Goal: Task Accomplishment & Management: Complete application form

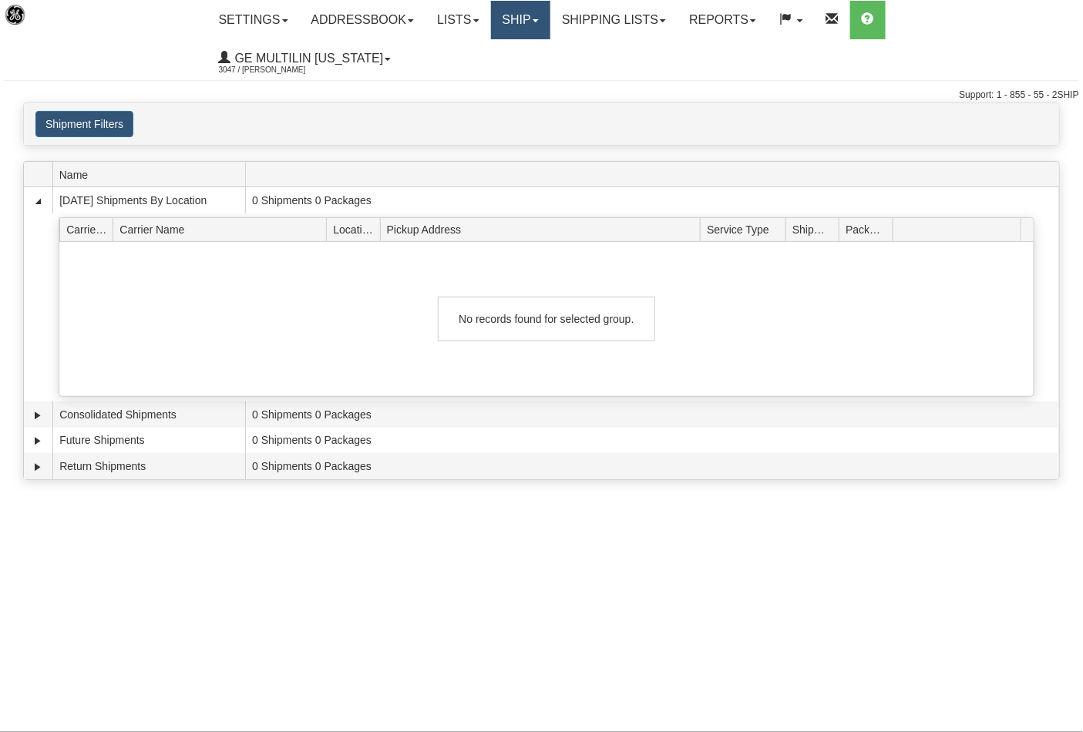
click at [514, 21] on link "Ship" at bounding box center [520, 20] width 59 height 39
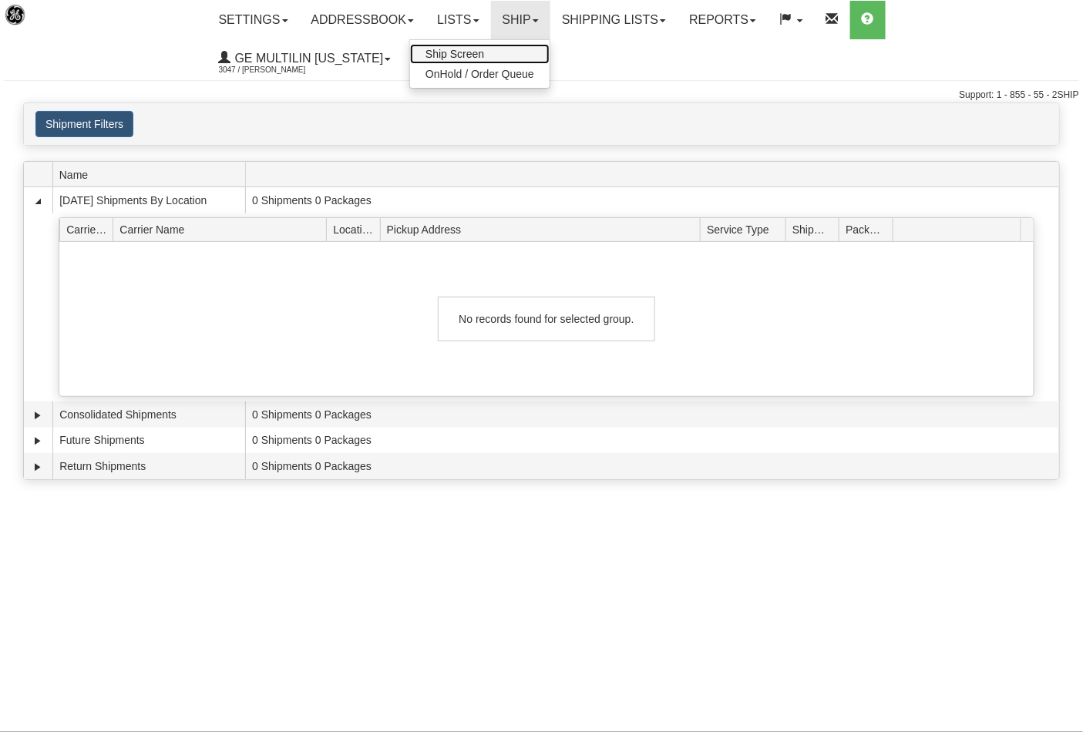
click at [466, 60] on link "Ship Screen" at bounding box center [480, 54] width 140 height 20
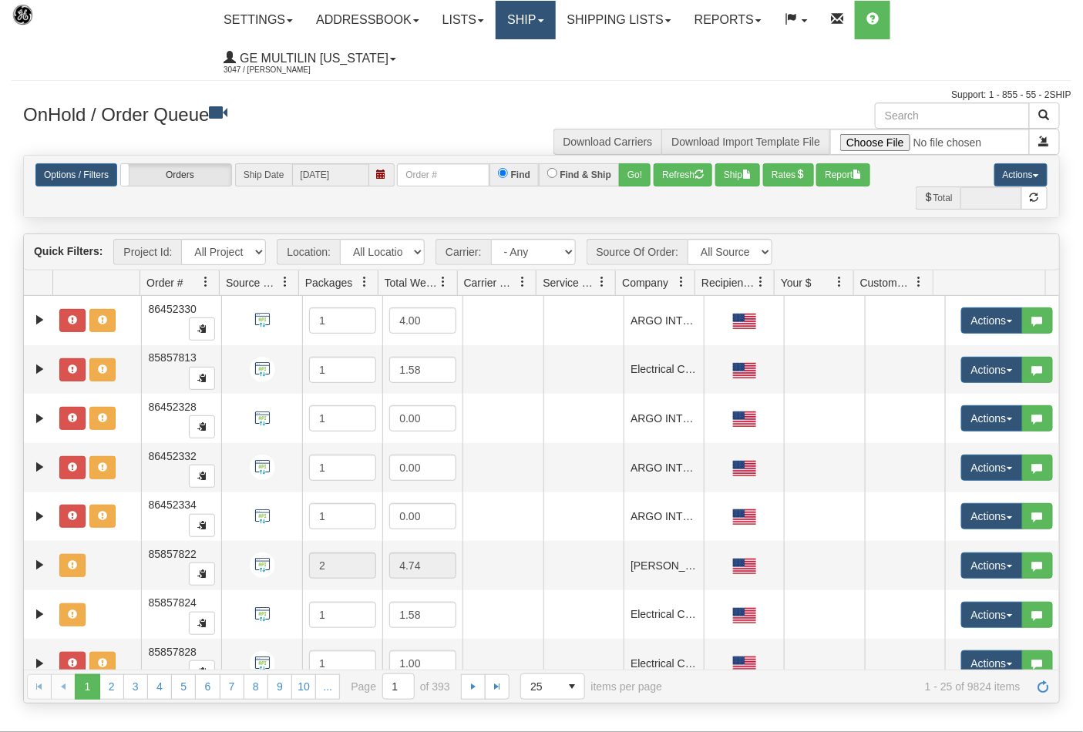
drag, startPoint x: 530, startPoint y: 42, endPoint x: 532, endPoint y: 34, distance: 7.9
click at [530, 41] on ul "Settings Shipping Preferences Fields Preferences New Addressbook Recipients Sen…" at bounding box center [641, 39] width 859 height 77
click at [533, 32] on link "Ship" at bounding box center [525, 20] width 59 height 39
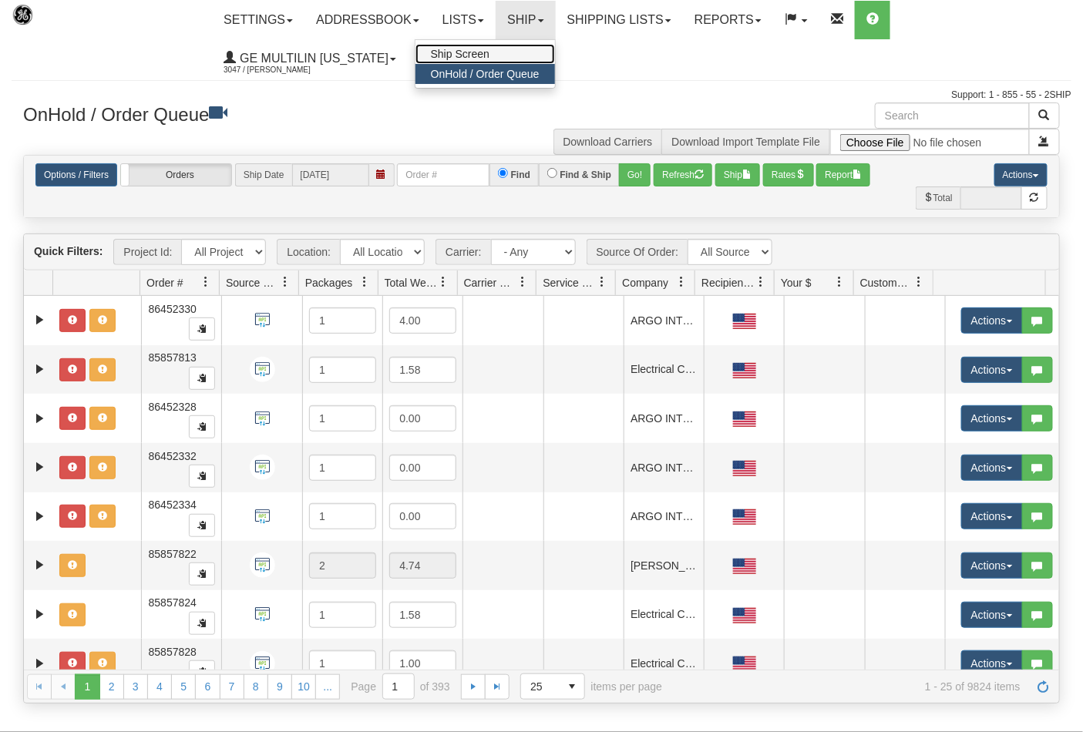
click at [480, 54] on span "Ship Screen" at bounding box center [460, 54] width 59 height 12
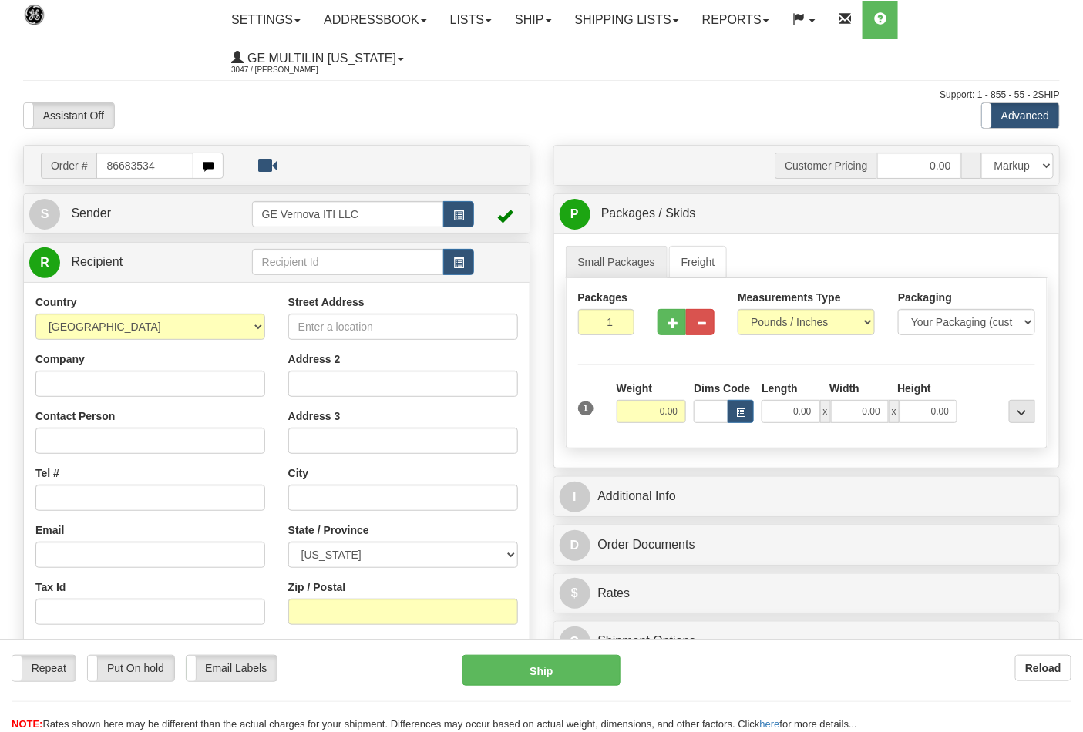
type input "86683534"
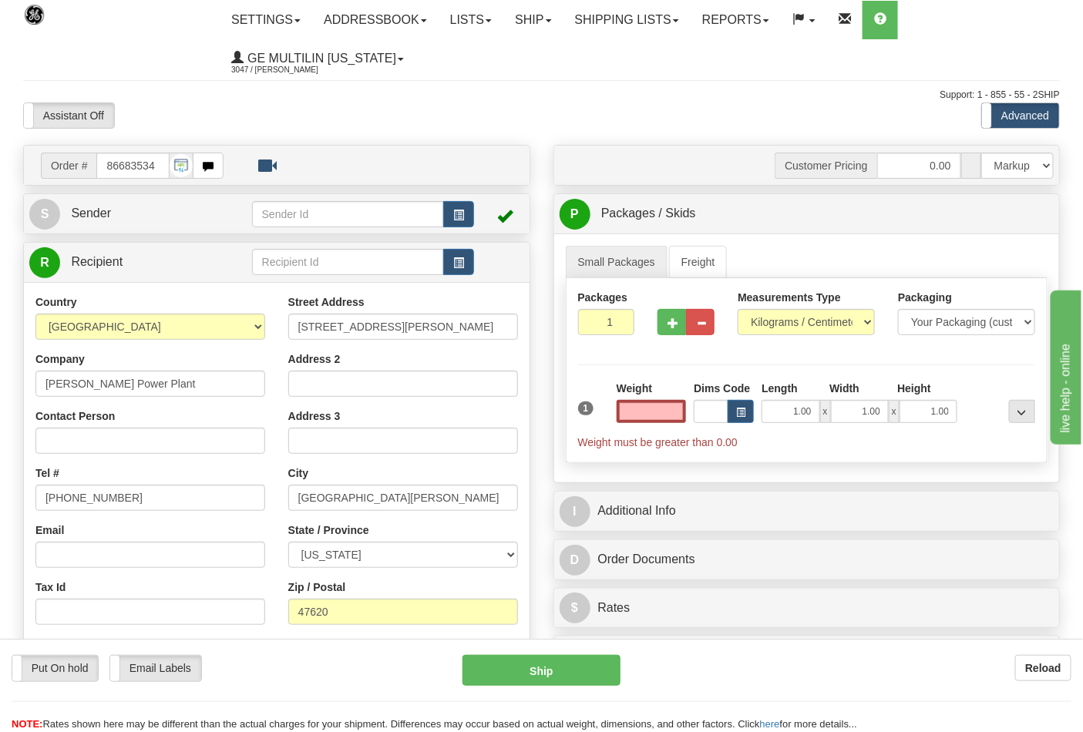
type input "0.00"
click at [780, 343] on div "Measurements Type Pounds / Inches Kilograms / Centimeters" at bounding box center [806, 318] width 160 height 57
click at [776, 329] on select "Pounds / Inches Kilograms / Centimeters" at bounding box center [806, 322] width 137 height 26
select select "0"
click at [738, 310] on select "Pounds / Inches Kilograms / Centimeters" at bounding box center [806, 322] width 137 height 26
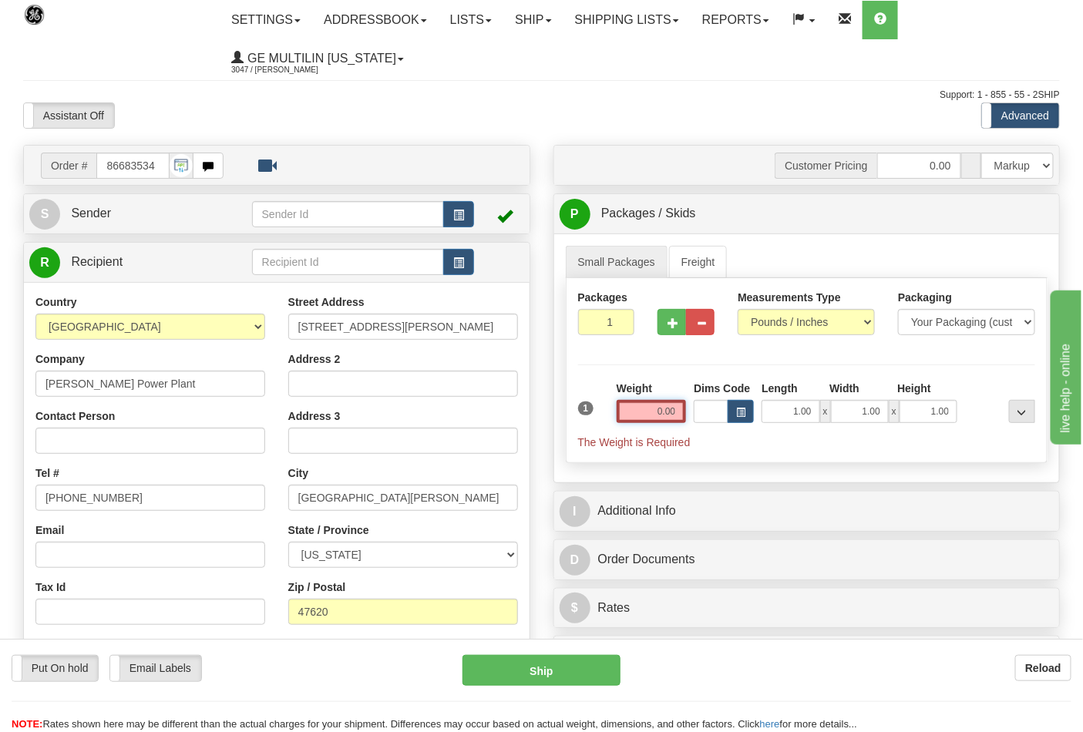
click at [671, 414] on input "0.00" at bounding box center [652, 411] width 70 height 23
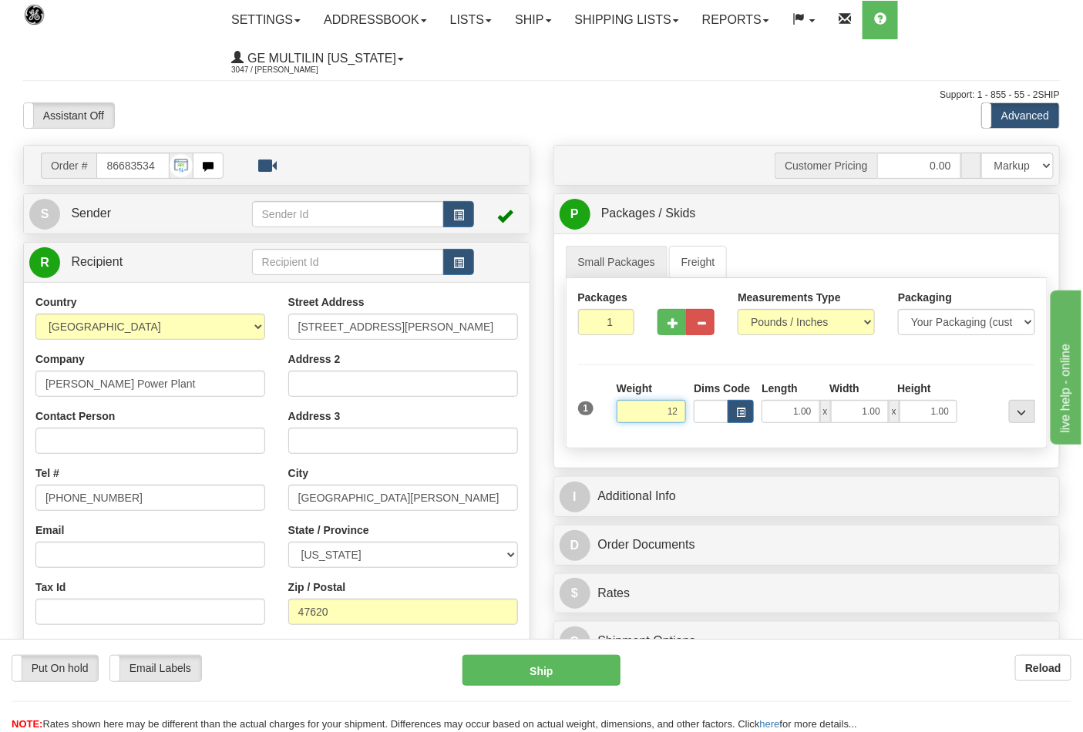
click button "Delete" at bounding box center [0, 0] width 0 height 0
type input "12.00"
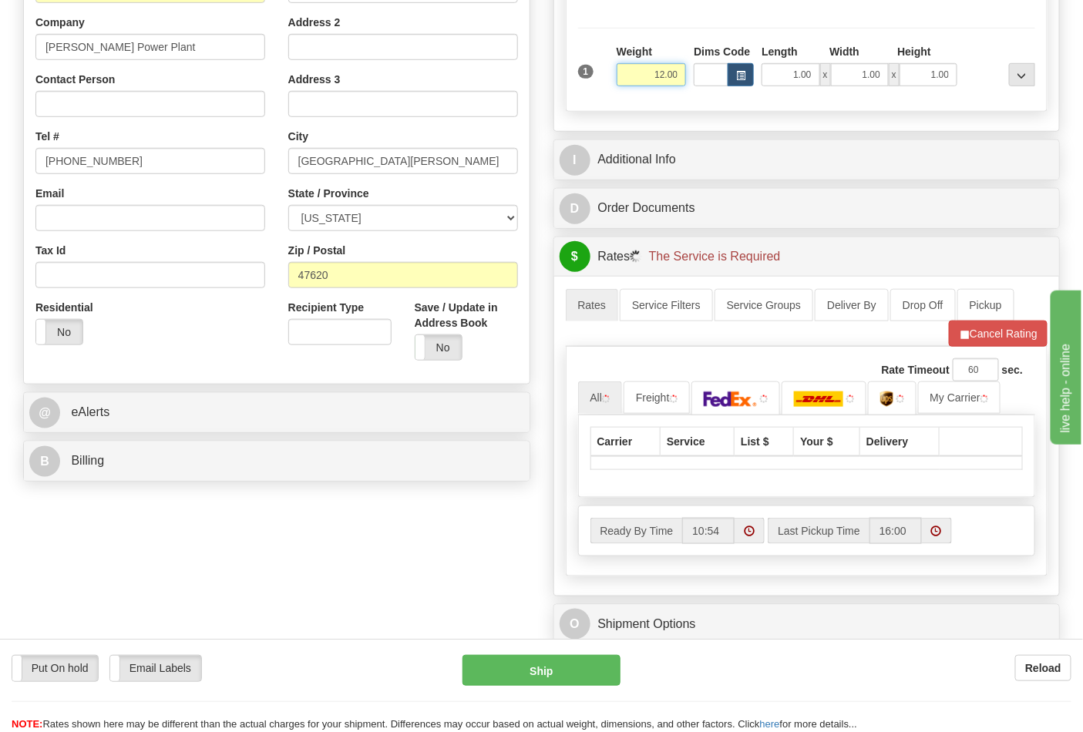
scroll to position [342, 0]
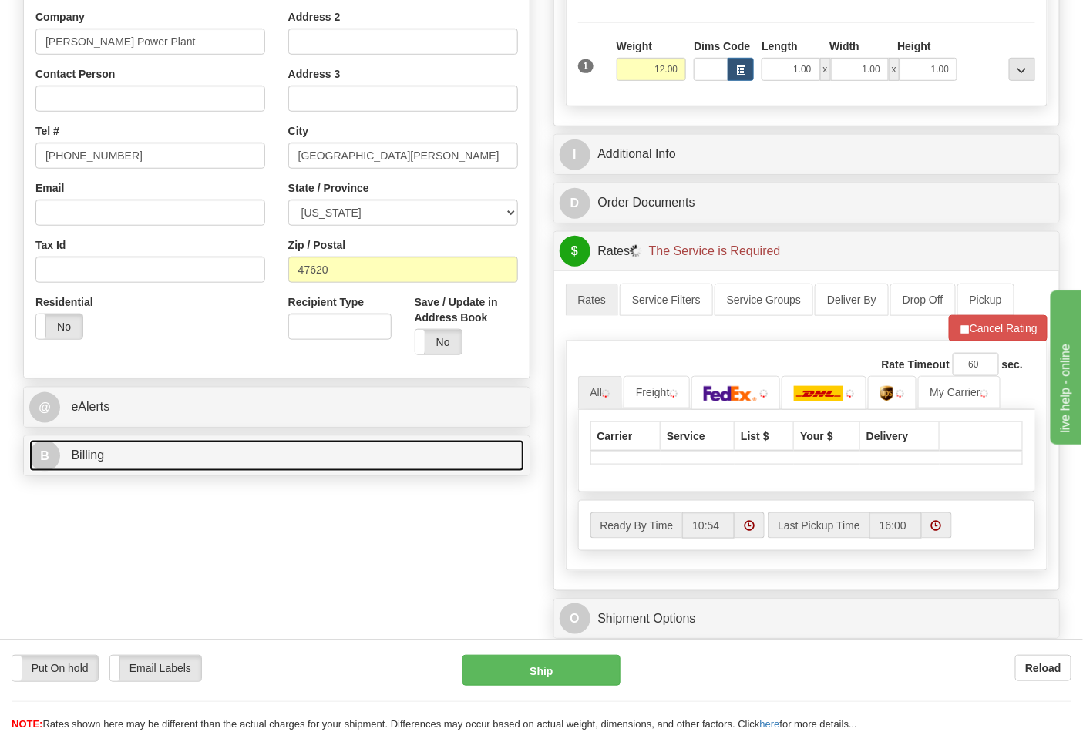
click at [143, 453] on link "B Billing" at bounding box center [276, 456] width 495 height 32
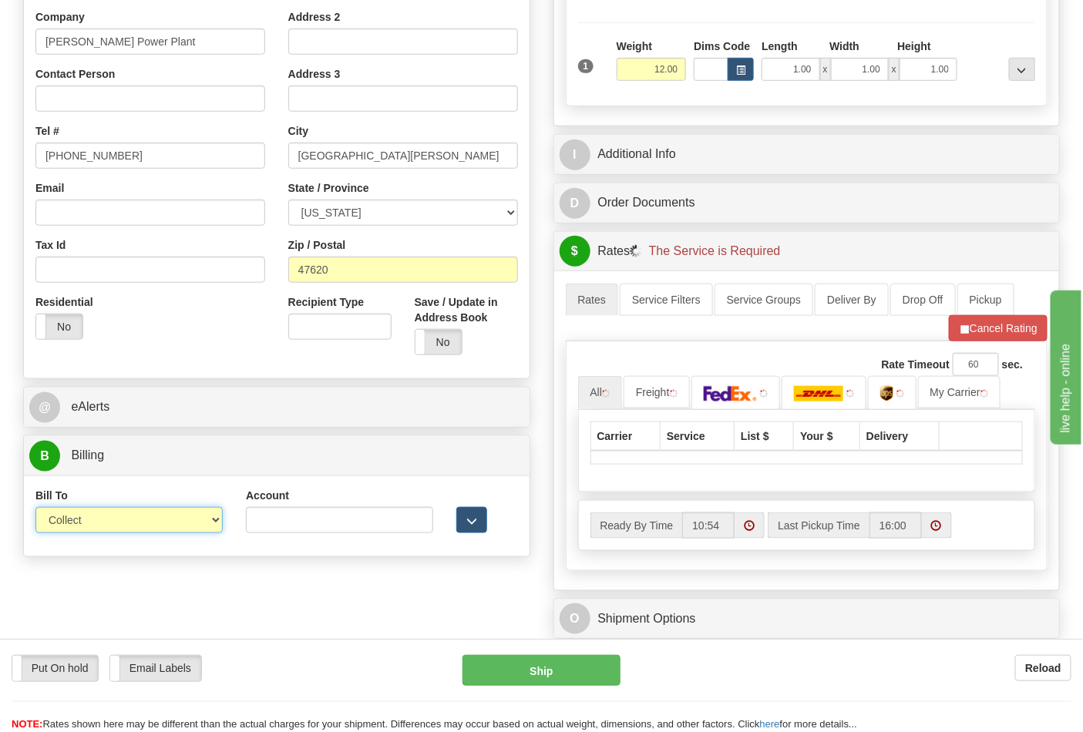
click at [86, 517] on select "Sender Recipient Third Party Collect" at bounding box center [128, 520] width 187 height 26
select select "2"
click at [35, 509] on select "Sender Recipient Third Party Collect" at bounding box center [128, 520] width 187 height 26
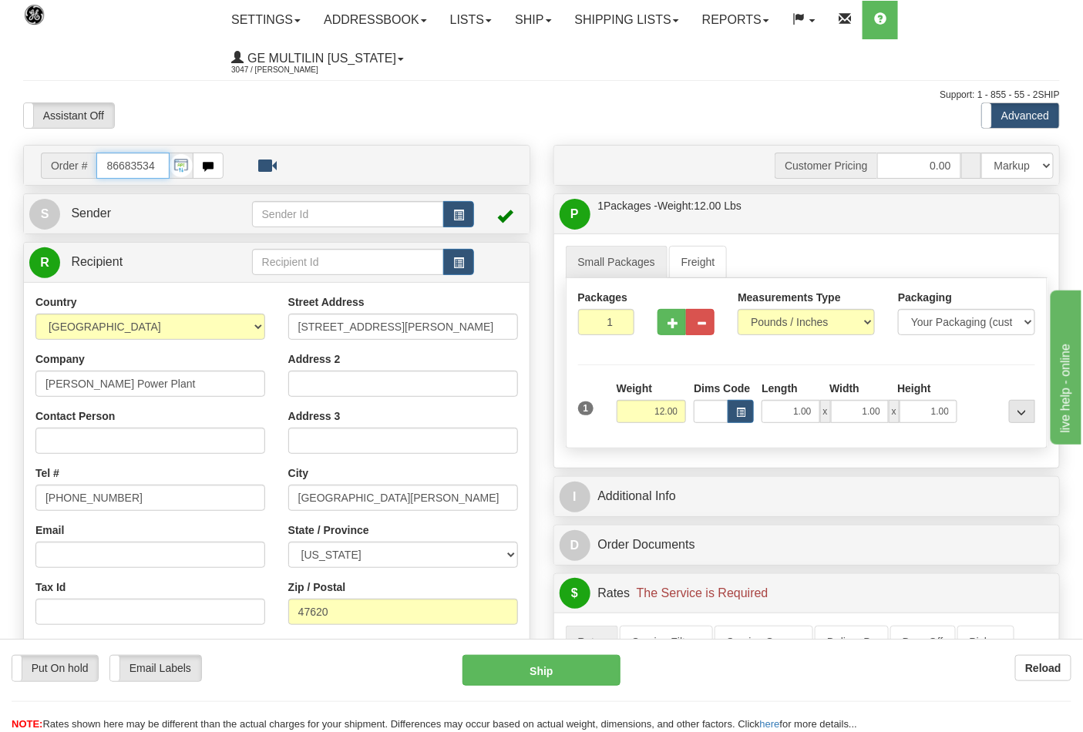
scroll to position [0, 0]
drag, startPoint x: 145, startPoint y: 166, endPoint x: 49, endPoint y: 164, distance: 96.4
click at [49, 164] on div "Order # 86683534" at bounding box center [132, 166] width 183 height 26
type input "86683541"
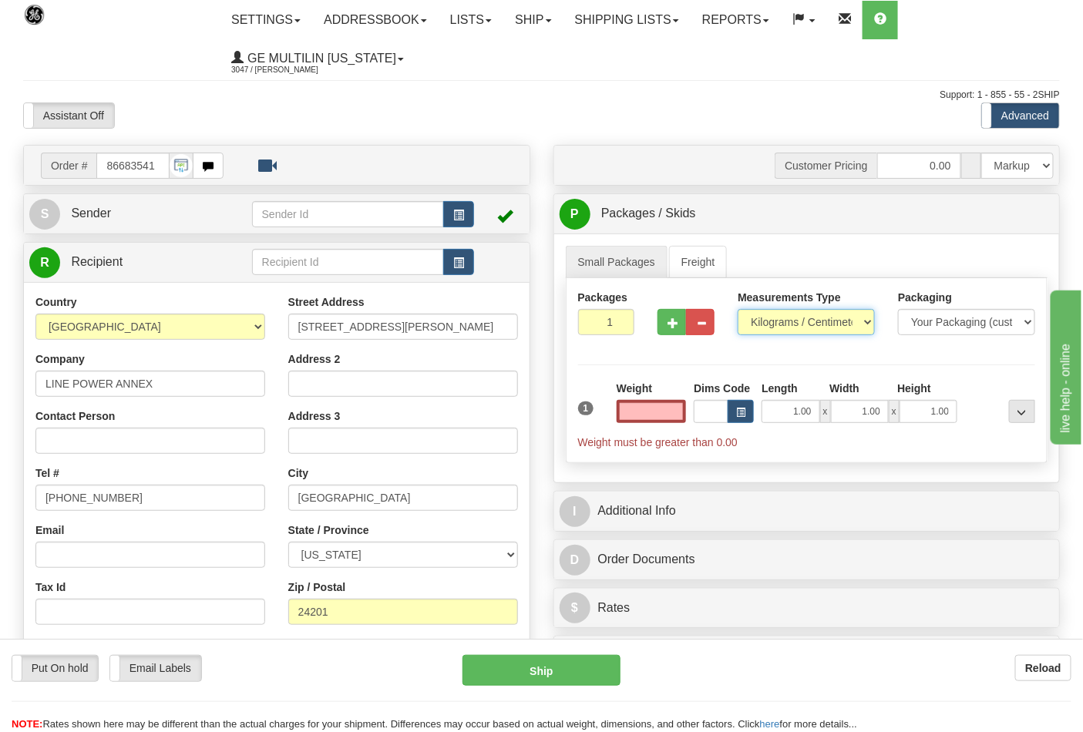
type input "0.00"
click at [774, 319] on select "Pounds / Inches Kilograms / Centimeters" at bounding box center [806, 322] width 137 height 26
select select "0"
click at [738, 310] on select "Pounds / Inches Kilograms / Centimeters" at bounding box center [806, 322] width 137 height 26
click at [684, 411] on input "0.00" at bounding box center [652, 411] width 70 height 23
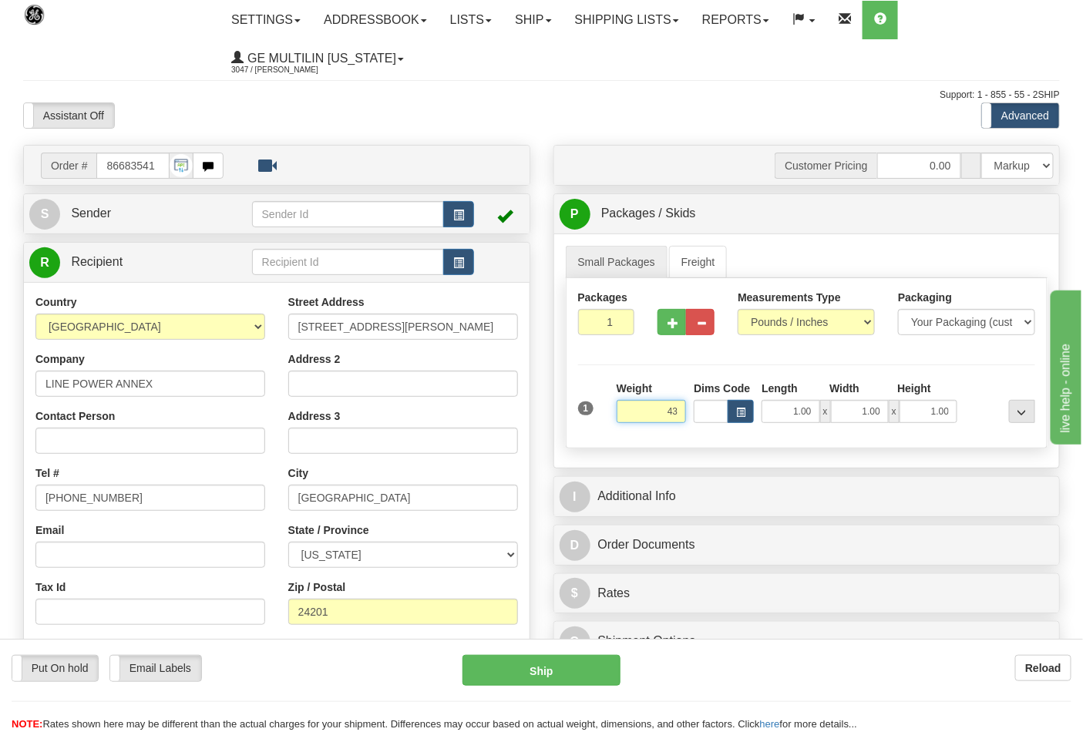
click button "Delete" at bounding box center [0, 0] width 0 height 0
type input "43.00"
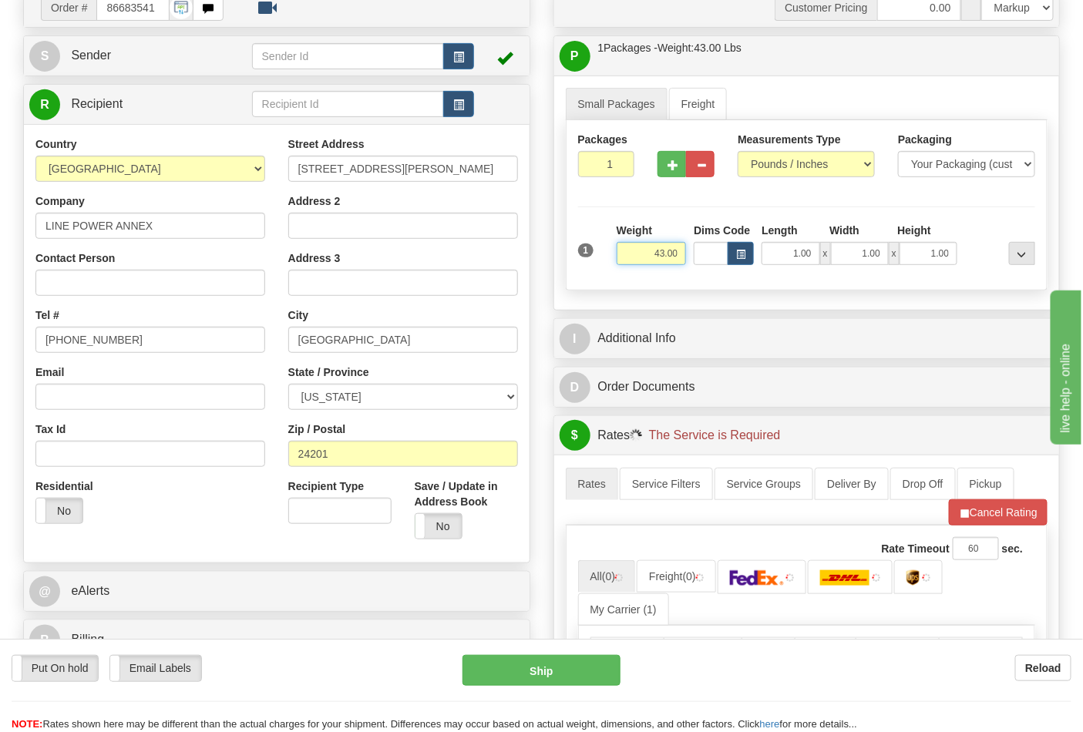
scroll to position [342, 0]
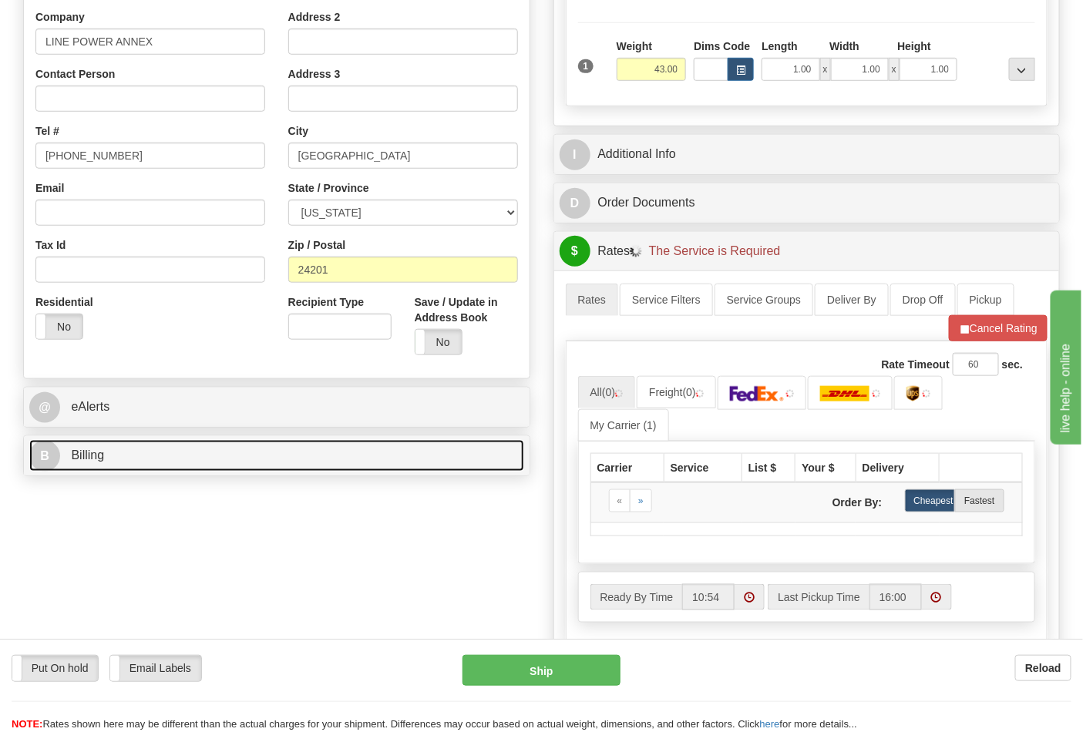
click at [144, 463] on link "B Billing" at bounding box center [276, 456] width 495 height 32
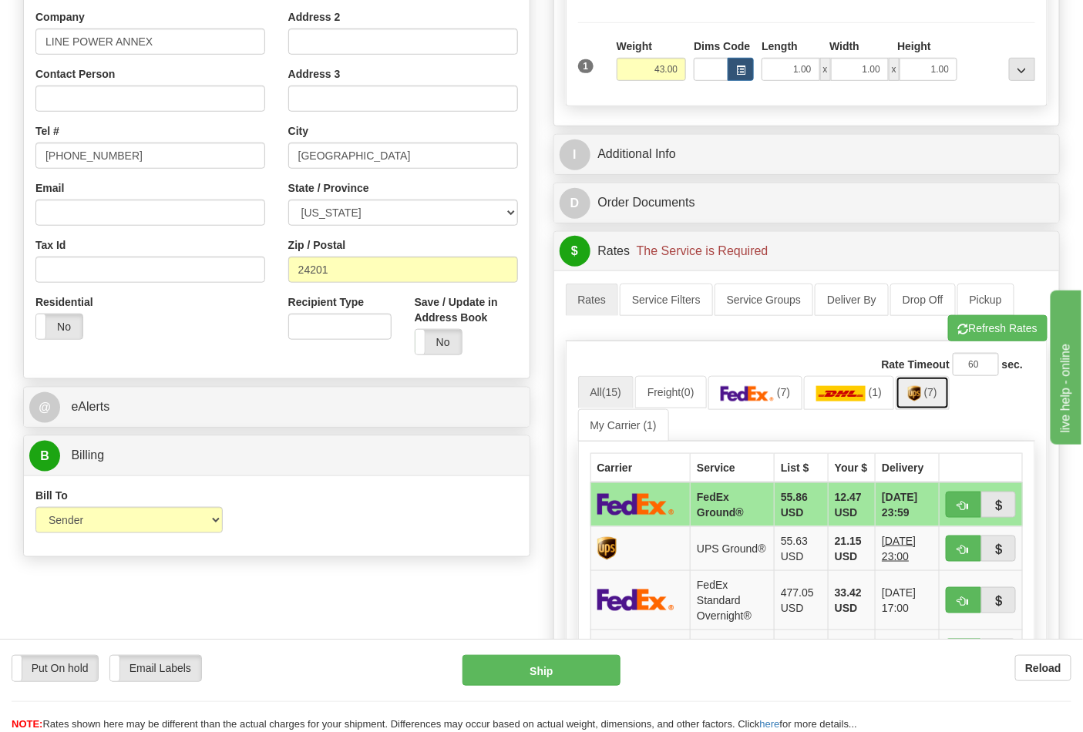
click at [914, 402] on img at bounding box center [914, 393] width 13 height 15
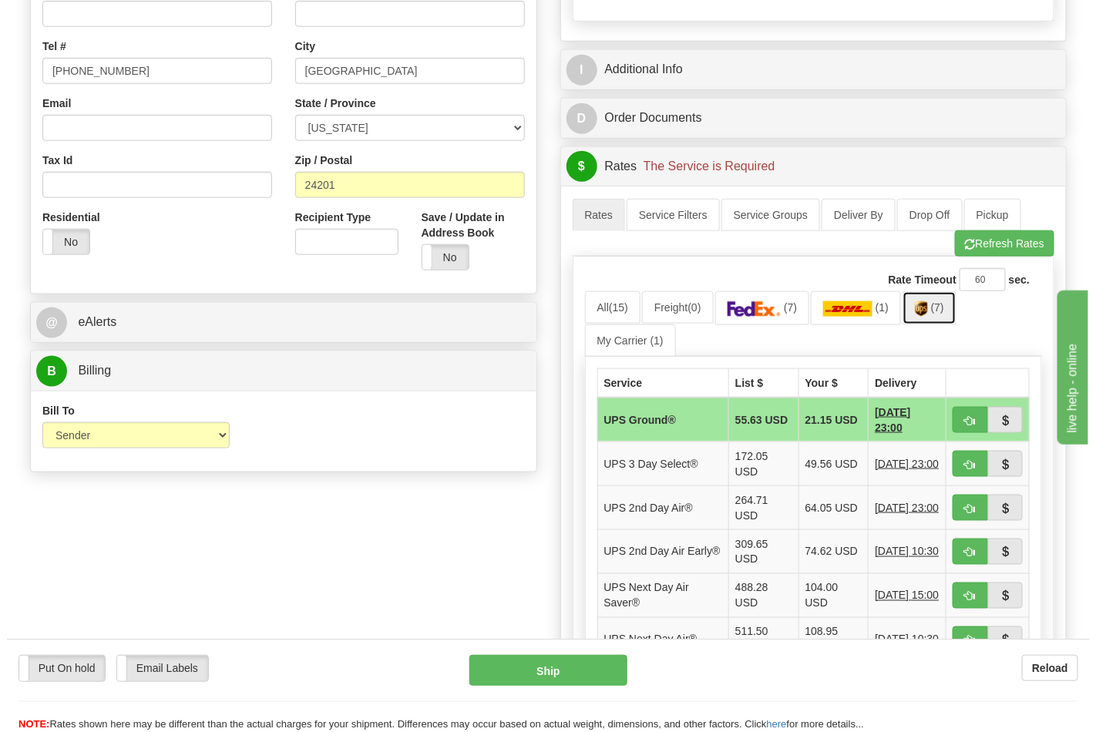
scroll to position [428, 0]
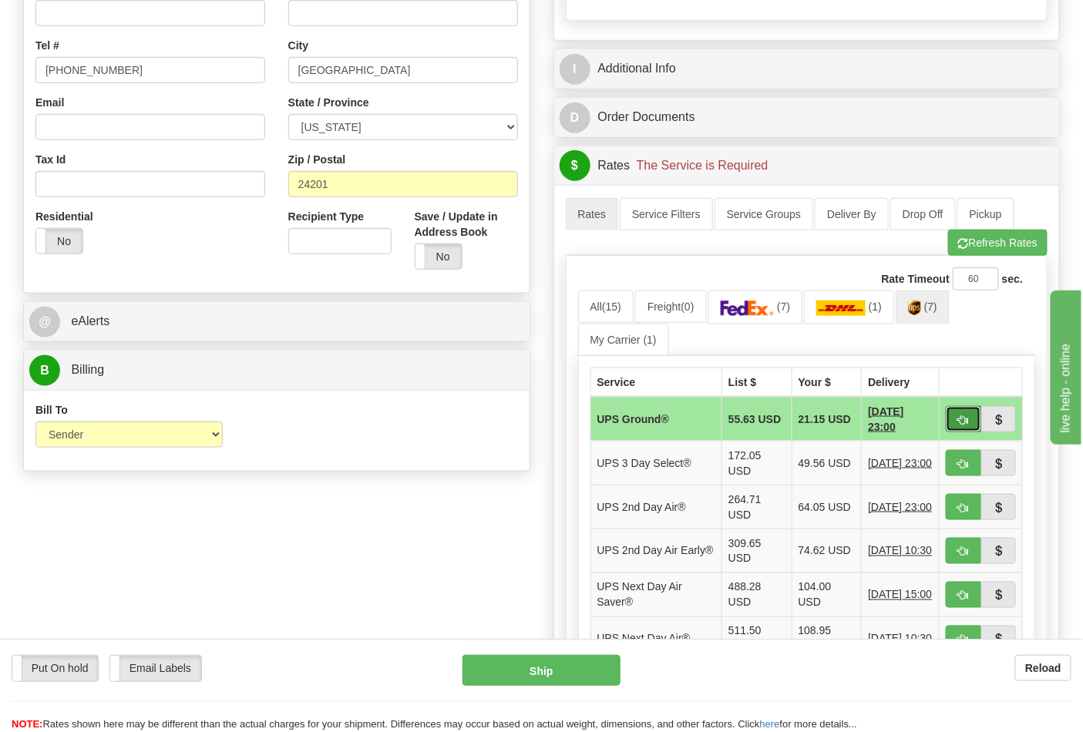
click at [969, 418] on button "button" at bounding box center [963, 419] width 35 height 26
type input "03"
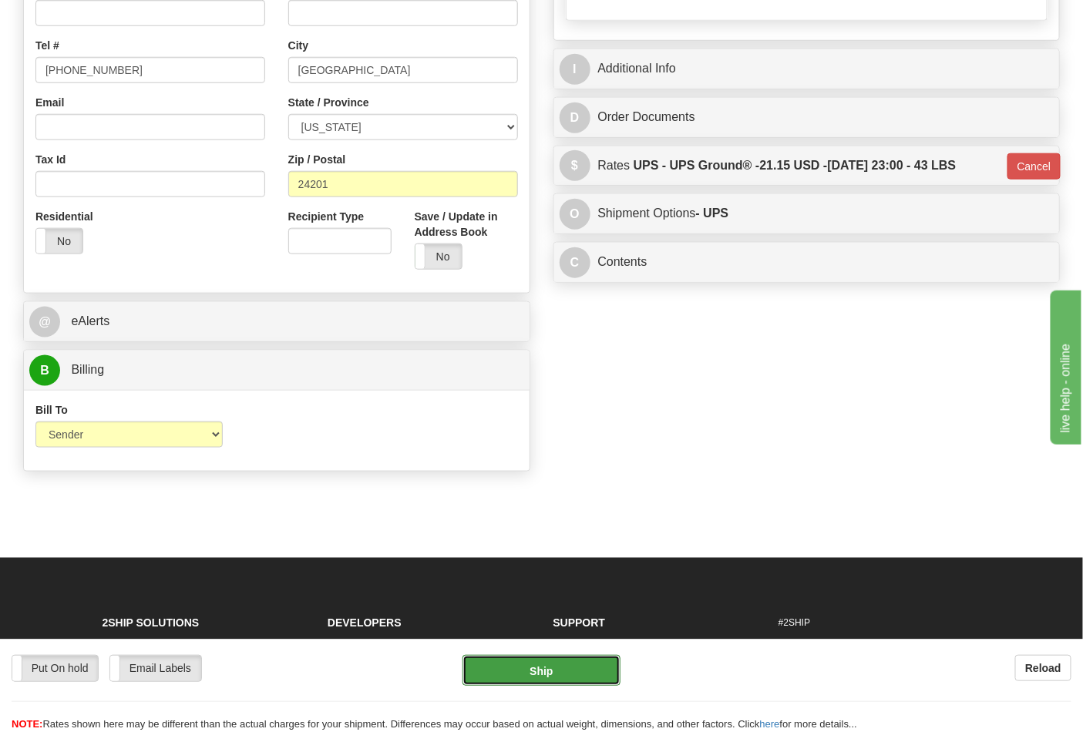
click at [555, 673] on button "Ship" at bounding box center [541, 670] width 157 height 31
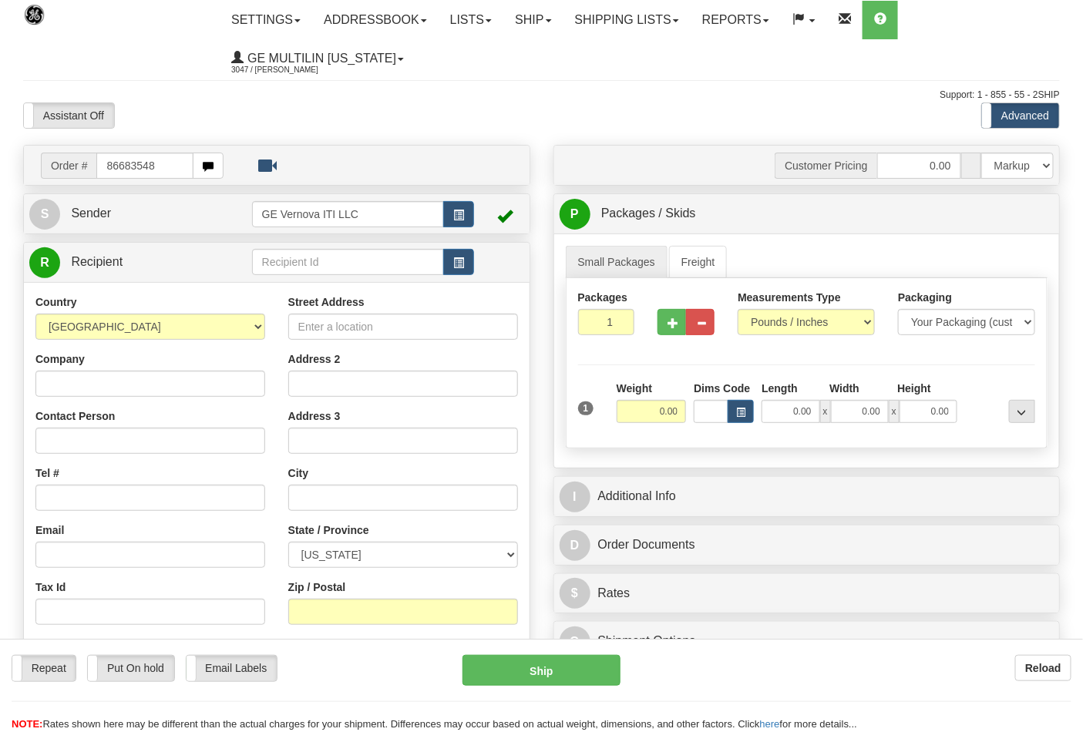
type input "86683548"
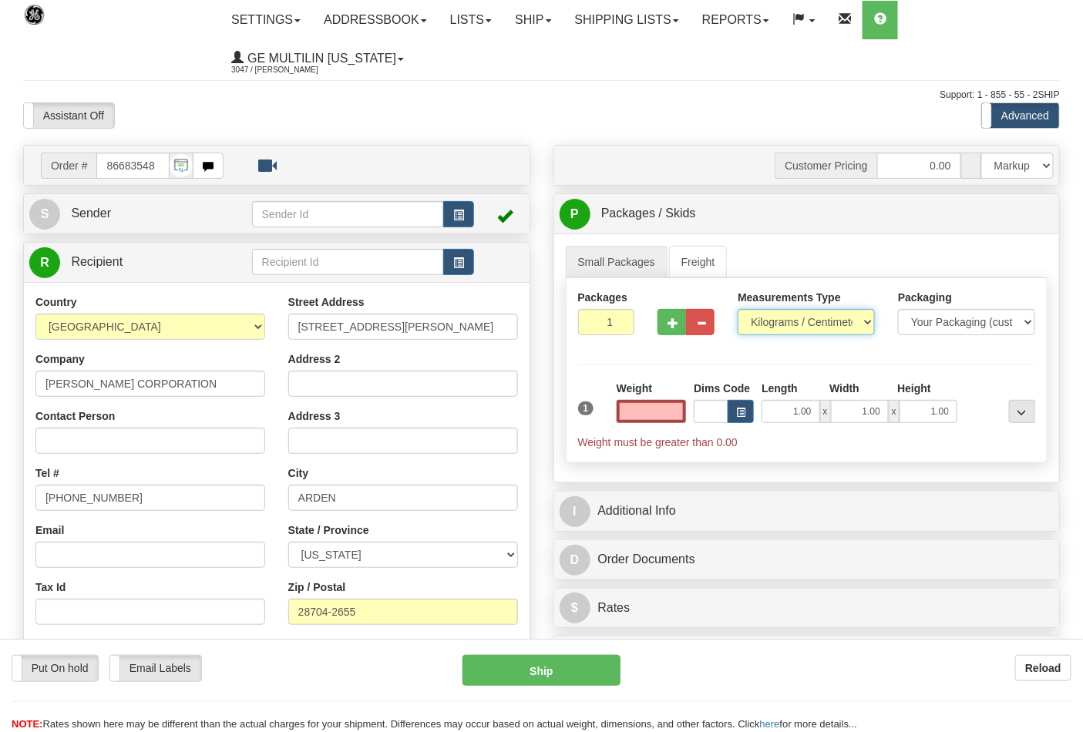
type input "0.00"
click at [797, 318] on select "Pounds / Inches Kilograms / Centimeters" at bounding box center [806, 322] width 137 height 26
select select "0"
click at [738, 310] on select "Pounds / Inches Kilograms / Centimeters" at bounding box center [806, 322] width 137 height 26
click at [672, 419] on input "0.00" at bounding box center [652, 411] width 70 height 23
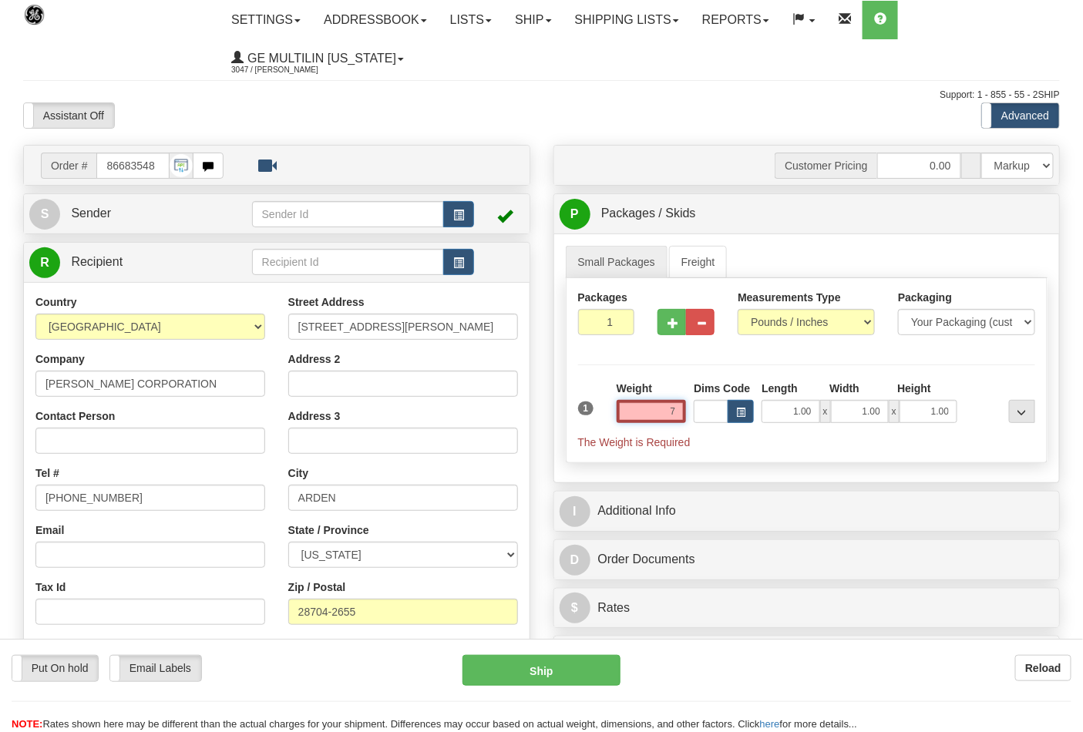
click button "Delete" at bounding box center [0, 0] width 0 height 0
type input "7.00"
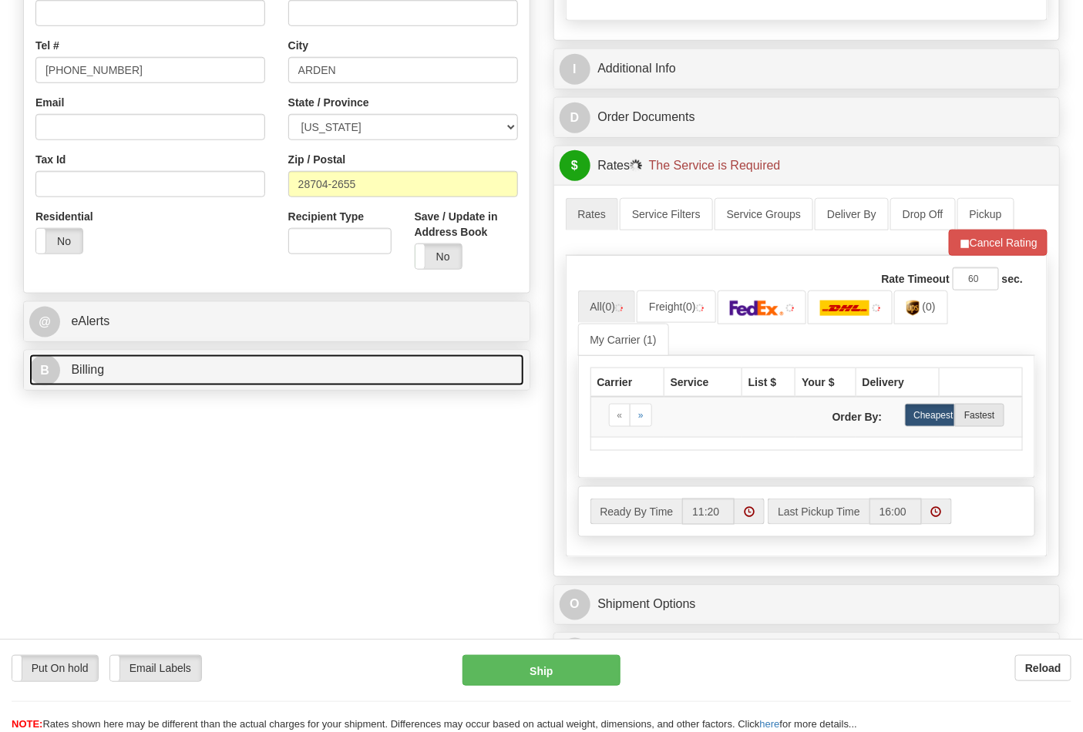
click at [133, 373] on link "B Billing" at bounding box center [276, 371] width 495 height 32
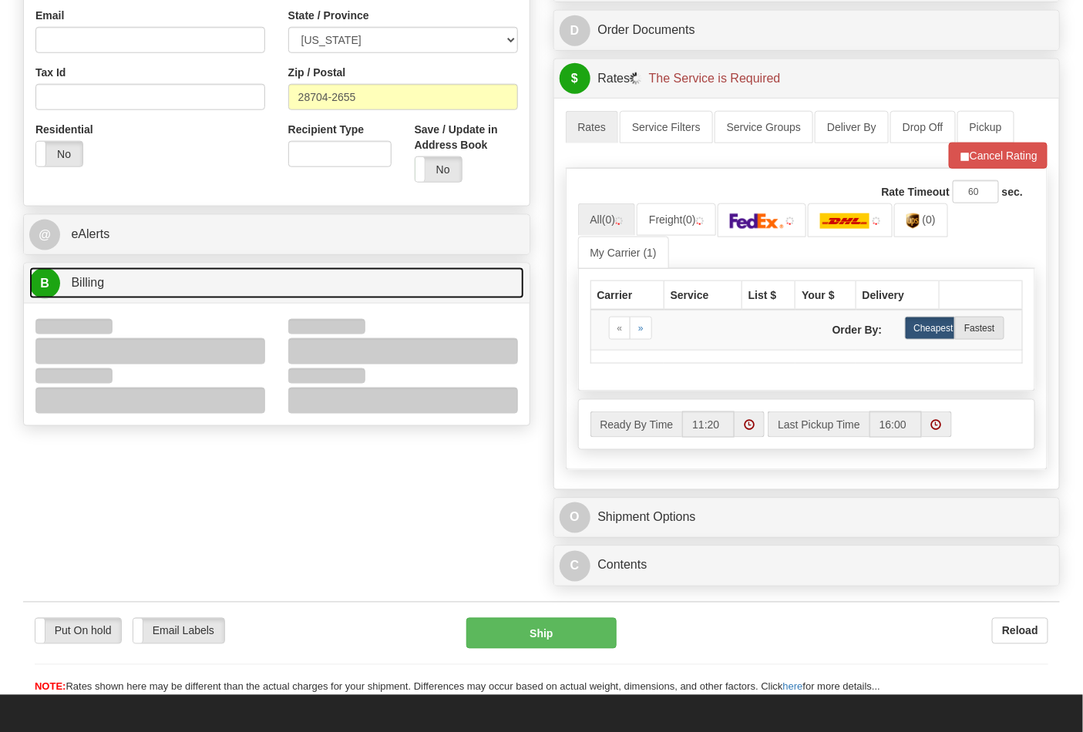
scroll to position [599, 0]
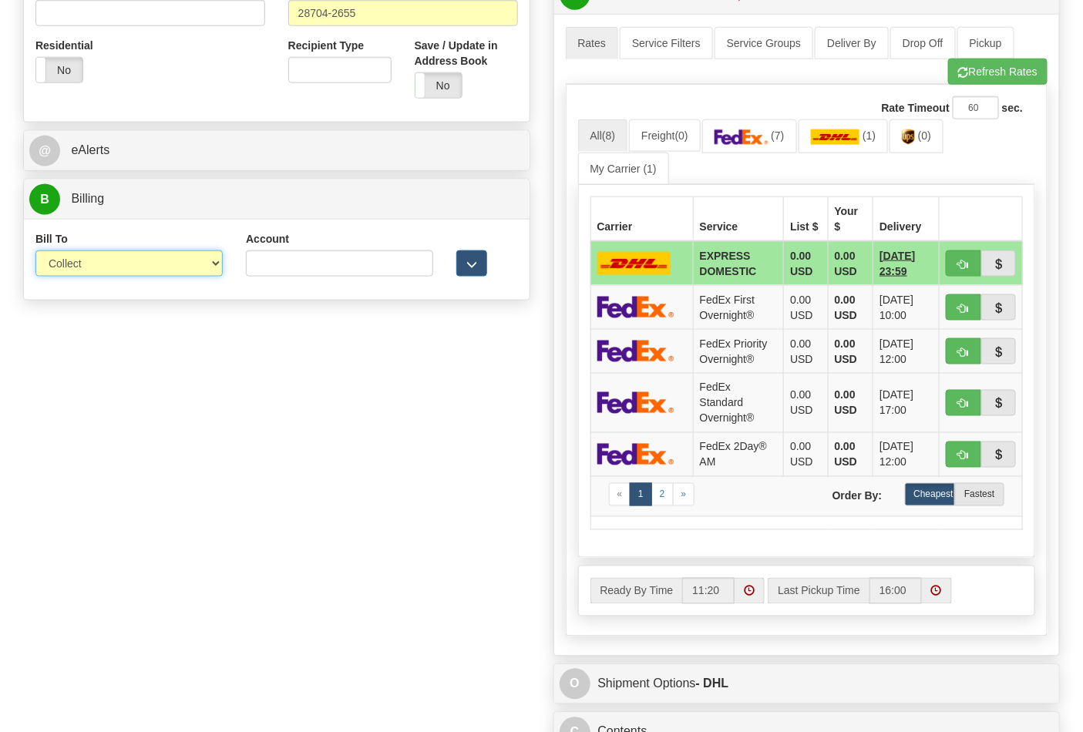
drag, startPoint x: 86, startPoint y: 251, endPoint x: 97, endPoint y: 268, distance: 20.1
click at [86, 251] on select "Sender Recipient Third Party Collect" at bounding box center [128, 264] width 187 height 26
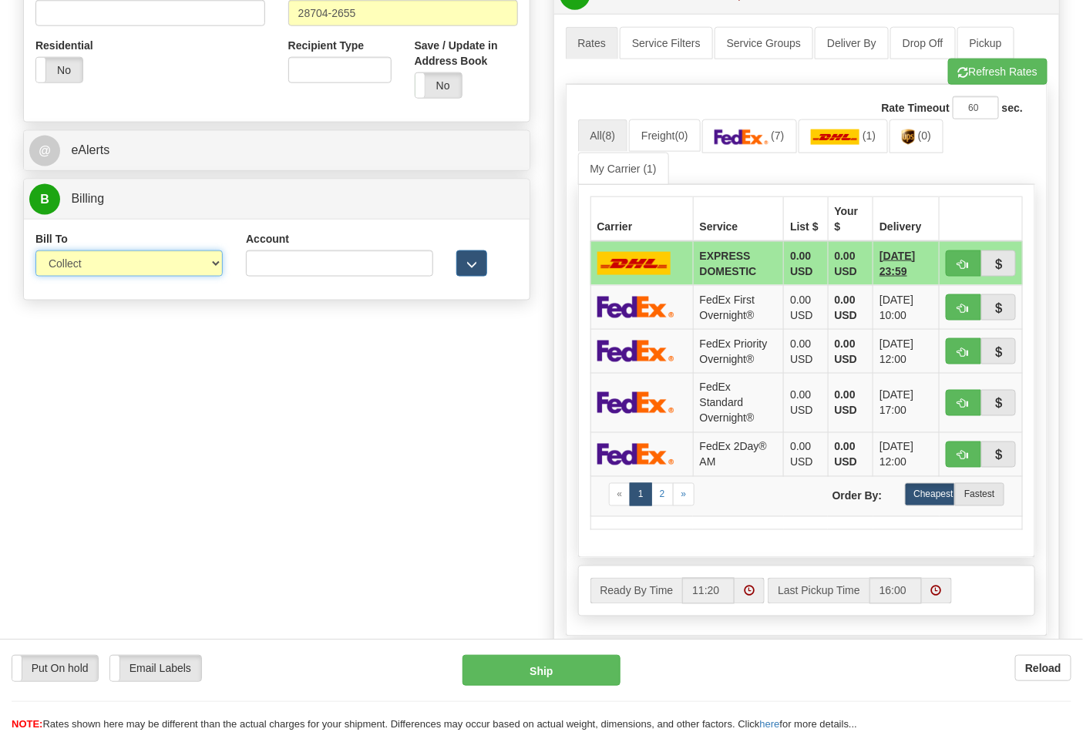
select select "2"
click at [35, 252] on select "Sender Recipient Third Party Collect" at bounding box center [128, 264] width 187 height 26
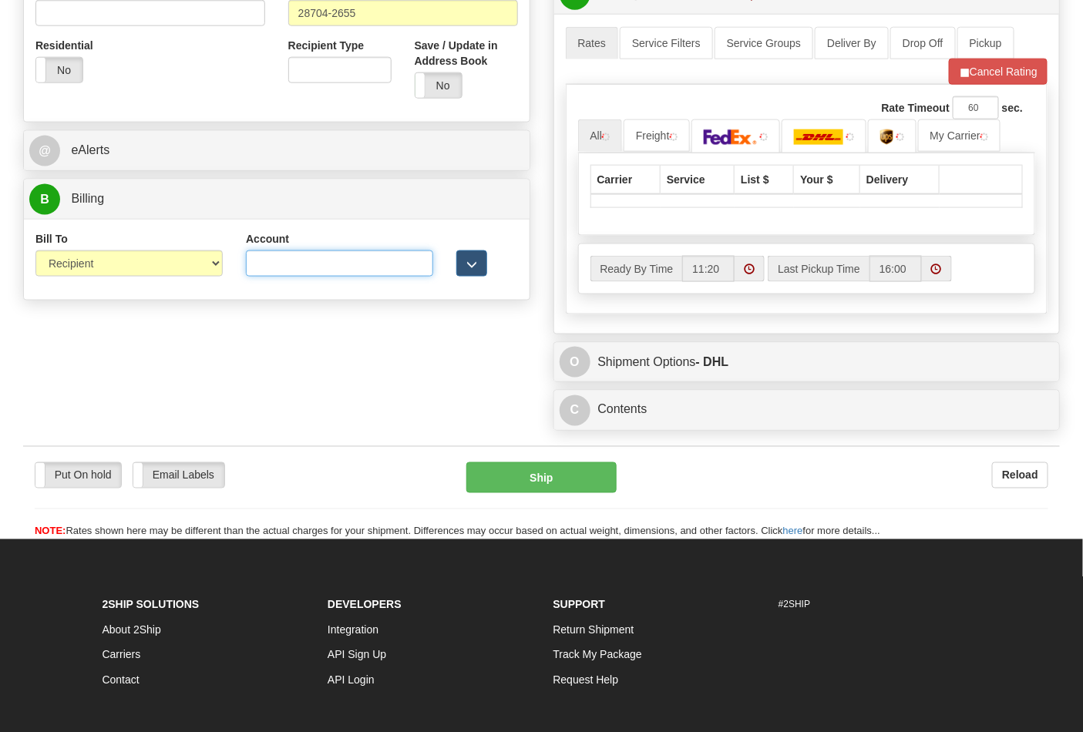
drag, startPoint x: 254, startPoint y: 271, endPoint x: 273, endPoint y: 262, distance: 20.4
click at [257, 271] on input "Account" at bounding box center [339, 264] width 187 height 26
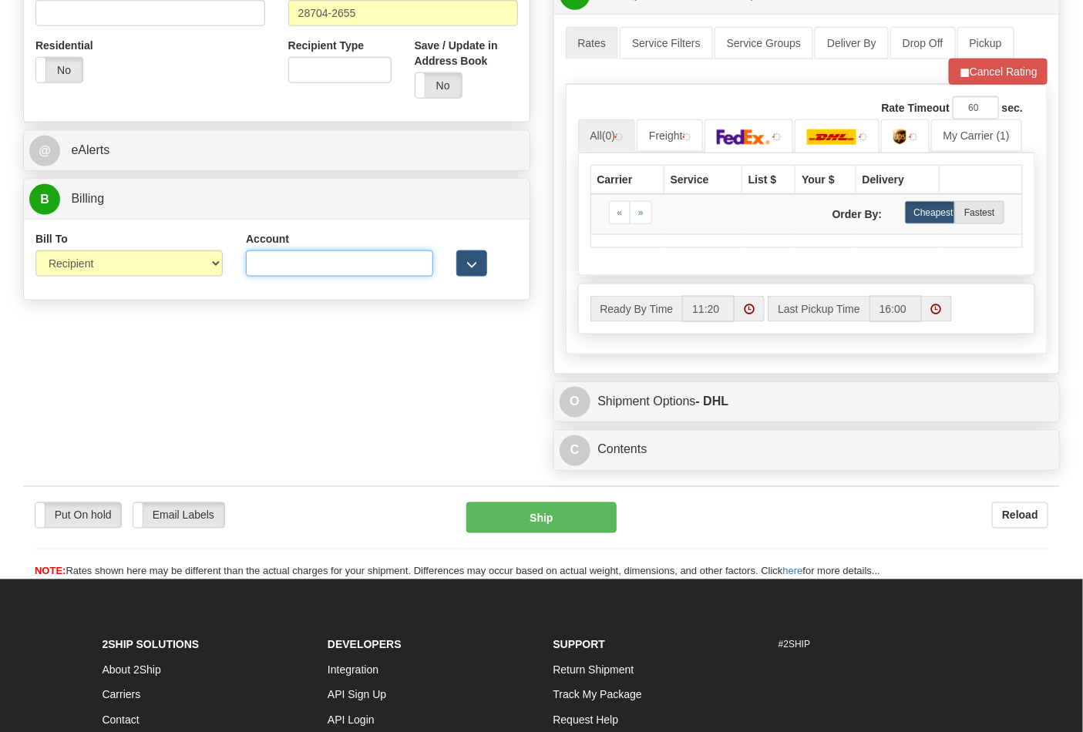
paste input "103014760"
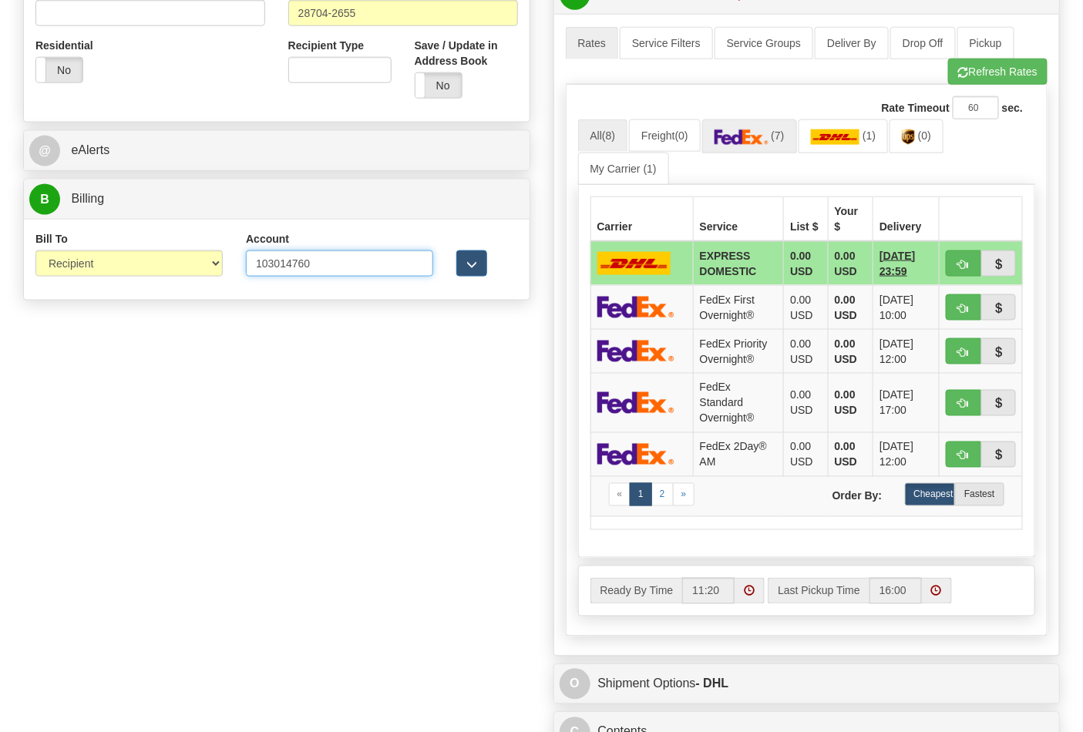
type input "103014760"
click at [769, 142] on img at bounding box center [742, 137] width 54 height 15
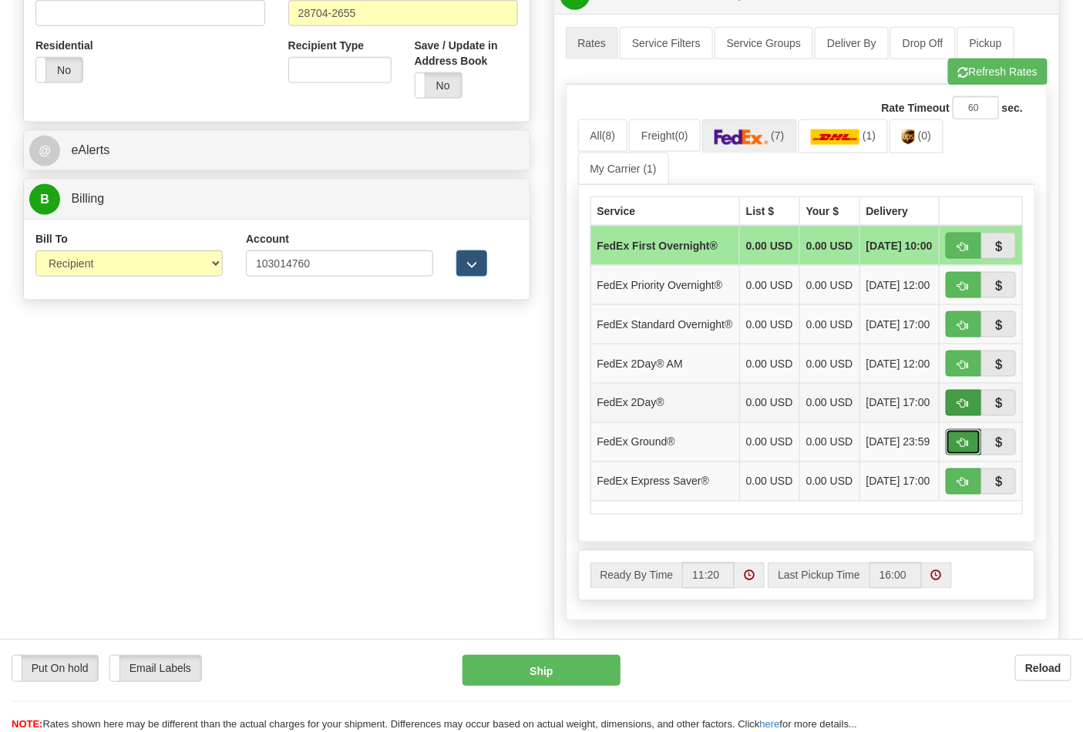
click at [966, 449] on span "button" at bounding box center [963, 444] width 11 height 10
type input "92"
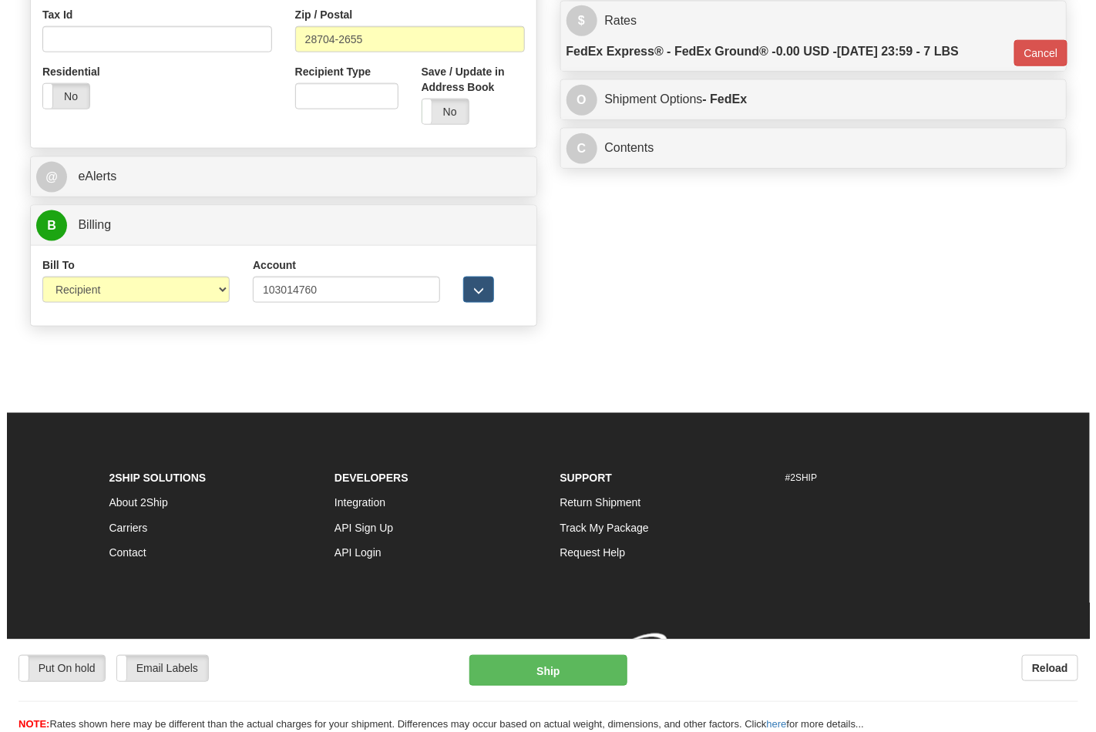
scroll to position [575, 0]
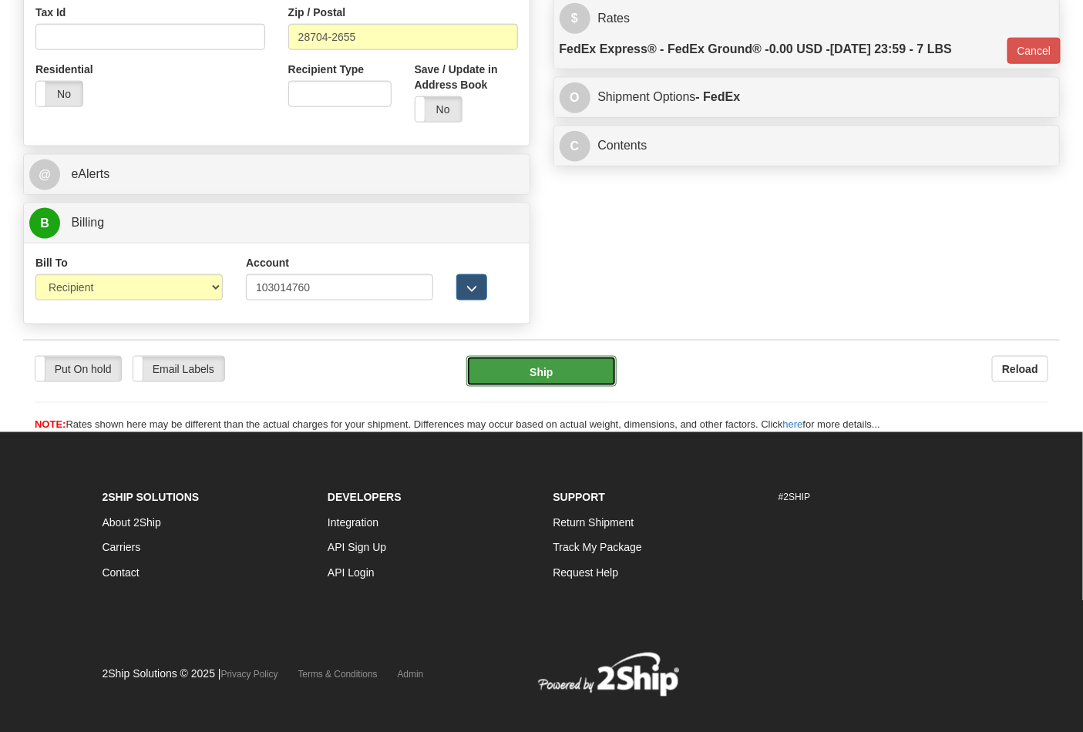
click at [529, 380] on button "Ship" at bounding box center [541, 371] width 150 height 31
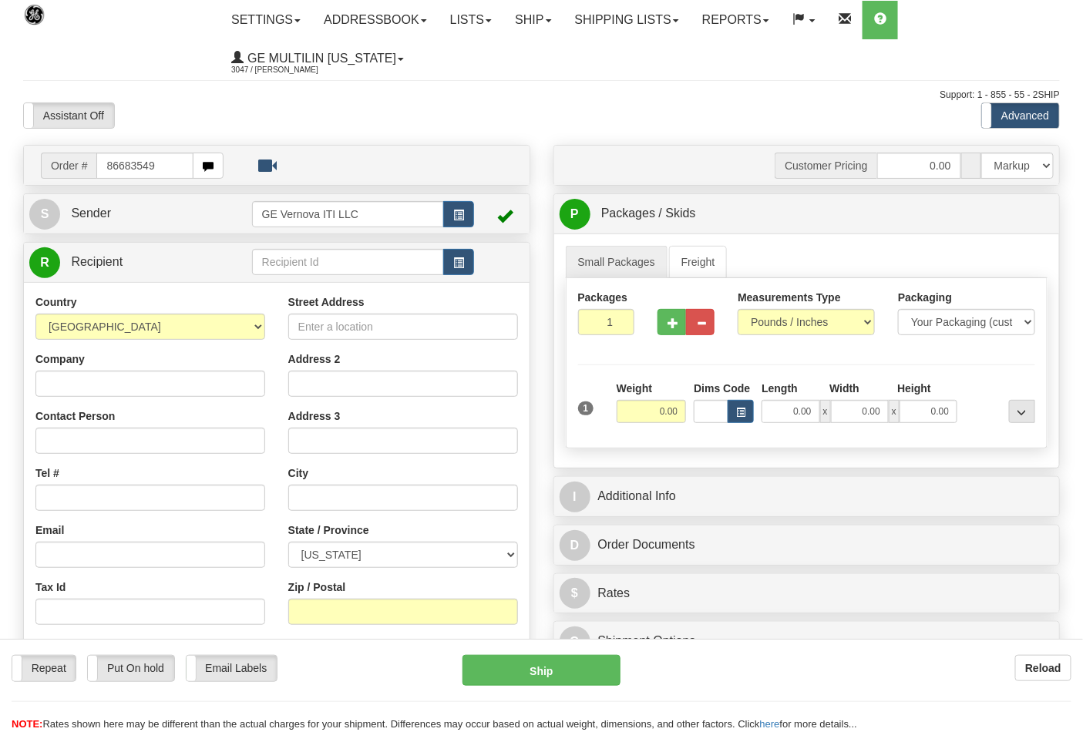
type input "86683549"
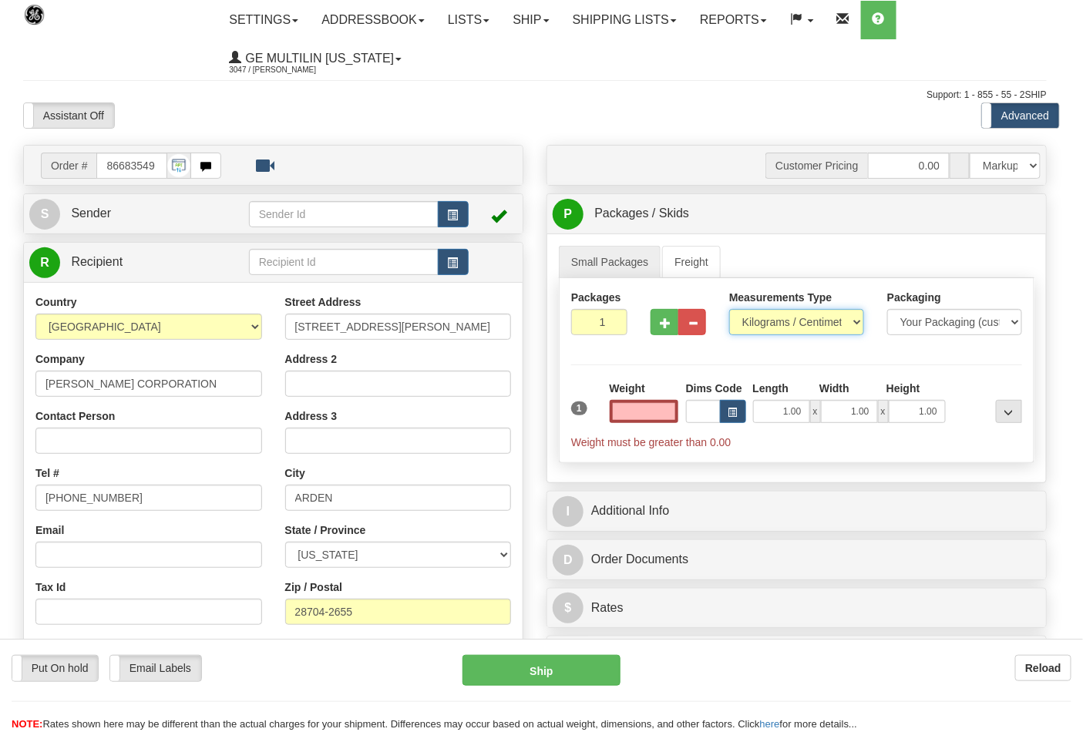
type input "0.00"
click at [789, 329] on select "Pounds / Inches Kilograms / Centimeters" at bounding box center [796, 322] width 135 height 26
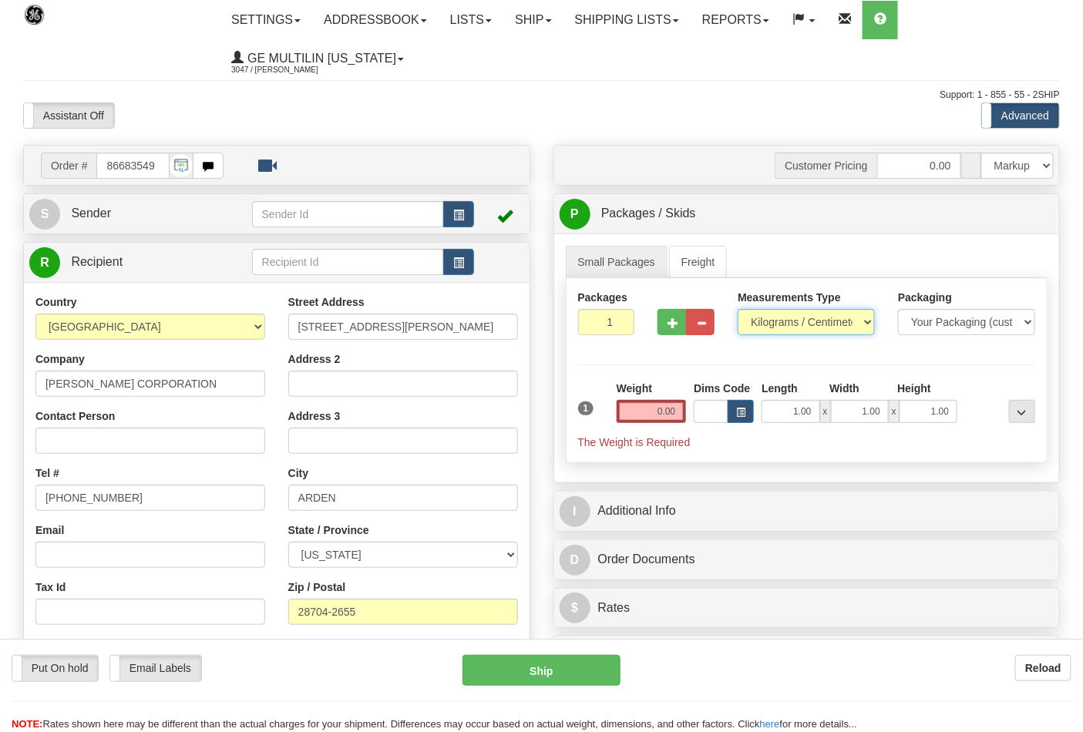
select select "0"
click at [738, 310] on select "Pounds / Inches Kilograms / Centimeters" at bounding box center [806, 322] width 137 height 26
click at [675, 413] on input "0.00" at bounding box center [652, 411] width 70 height 23
click button "Delete" at bounding box center [0, 0] width 0 height 0
type input "7.00"
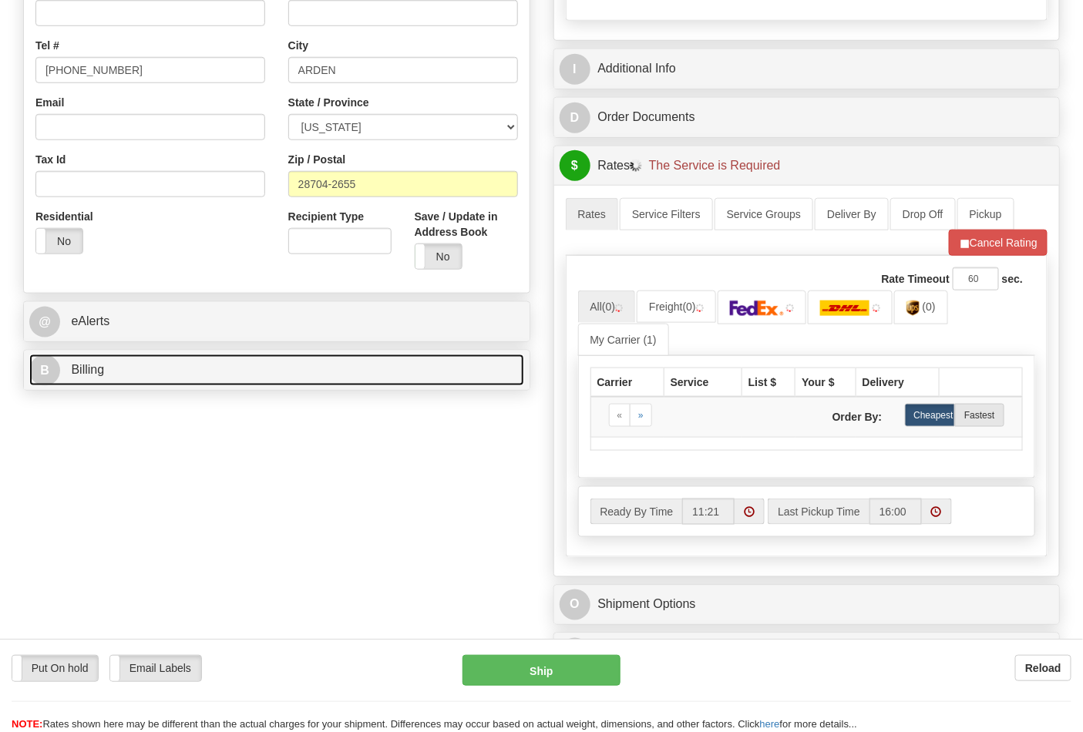
click at [119, 372] on link "B Billing" at bounding box center [276, 371] width 495 height 32
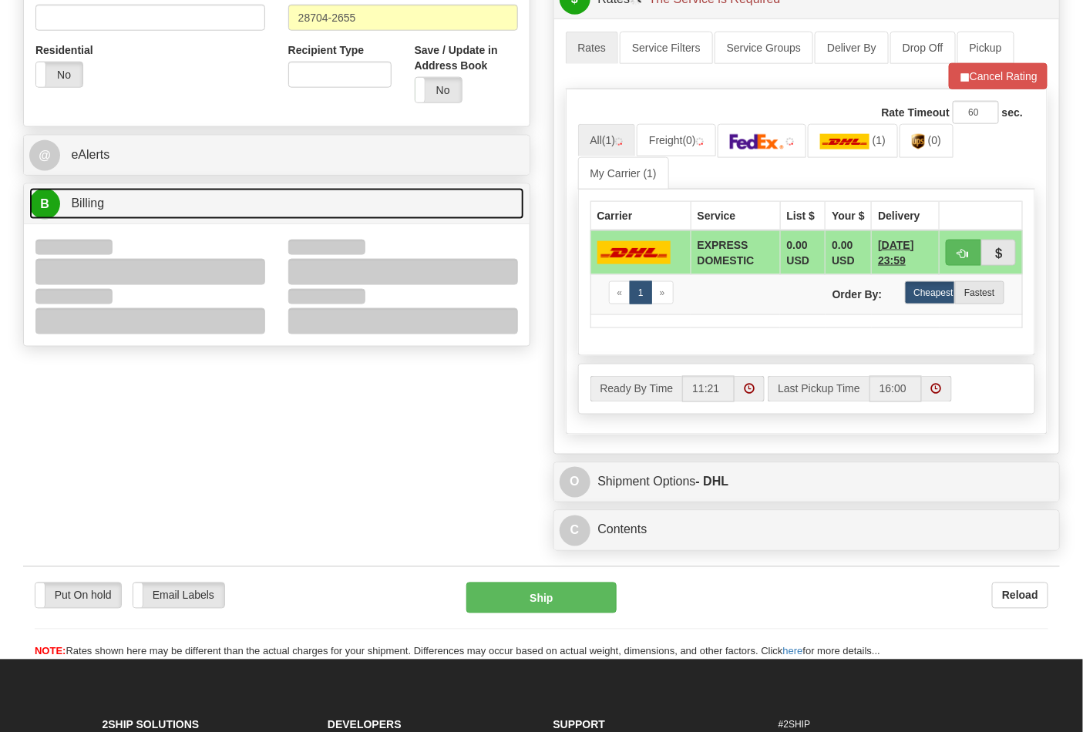
scroll to position [599, 0]
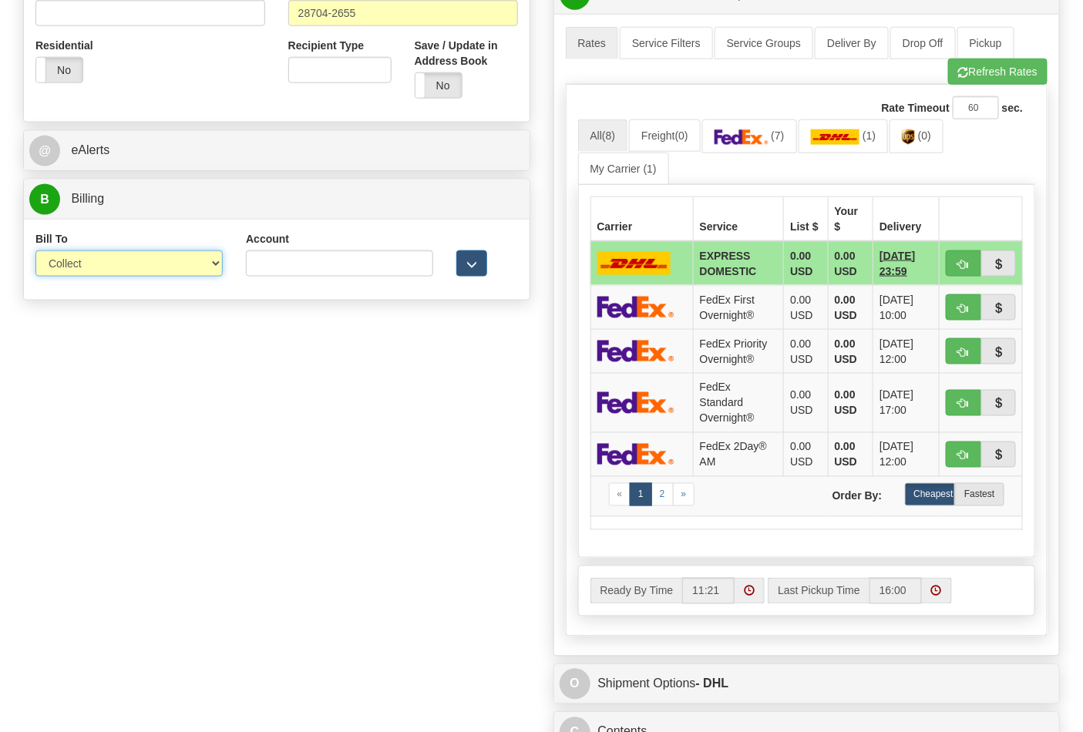
click at [80, 268] on select "Sender Recipient Third Party Collect" at bounding box center [128, 264] width 187 height 26
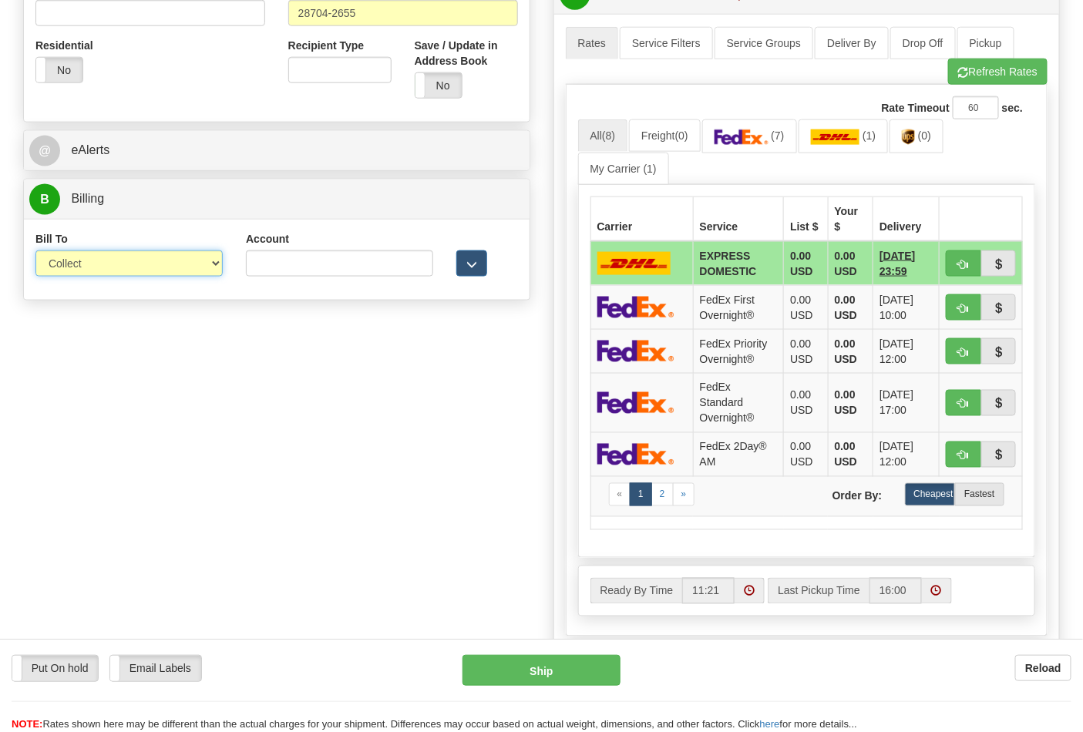
select select "2"
click at [35, 252] on select "Sender Recipient Third Party Collect" at bounding box center [128, 264] width 187 height 26
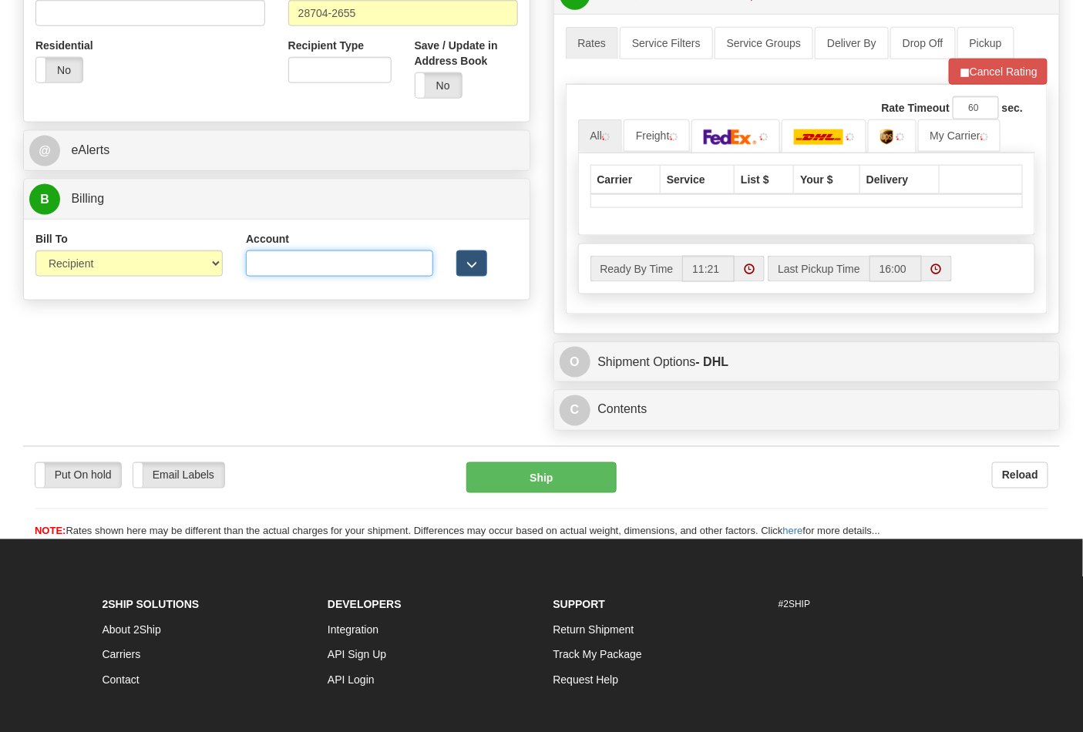
click at [276, 270] on input "Account" at bounding box center [339, 264] width 187 height 26
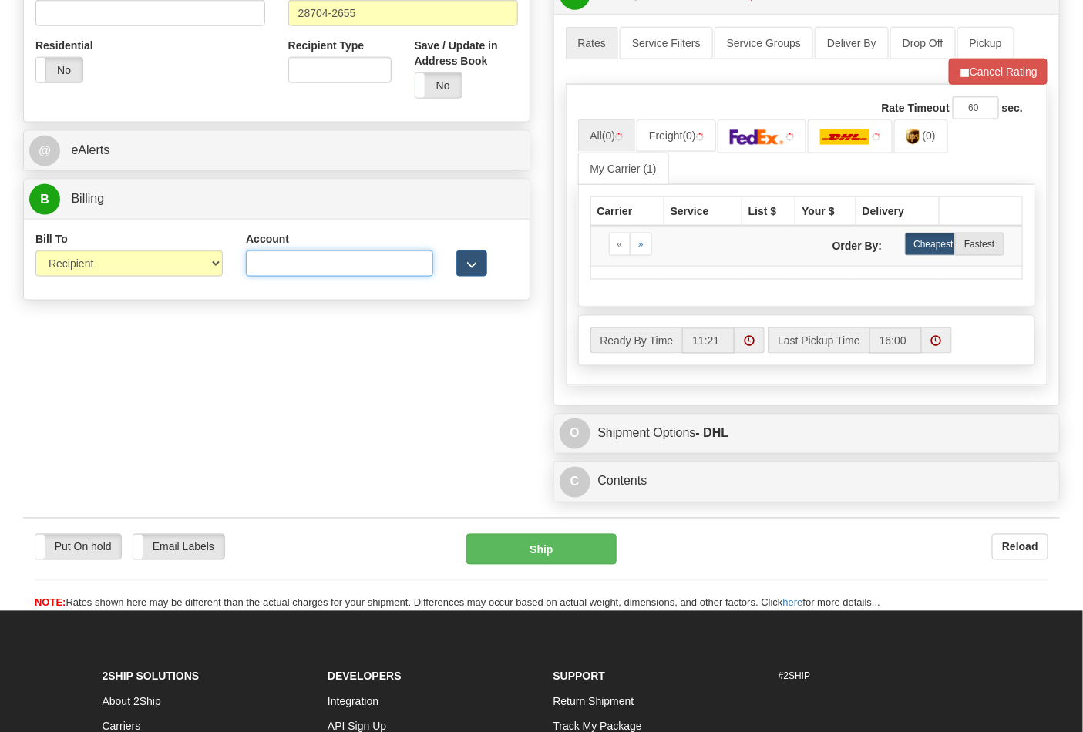
paste input "103014760"
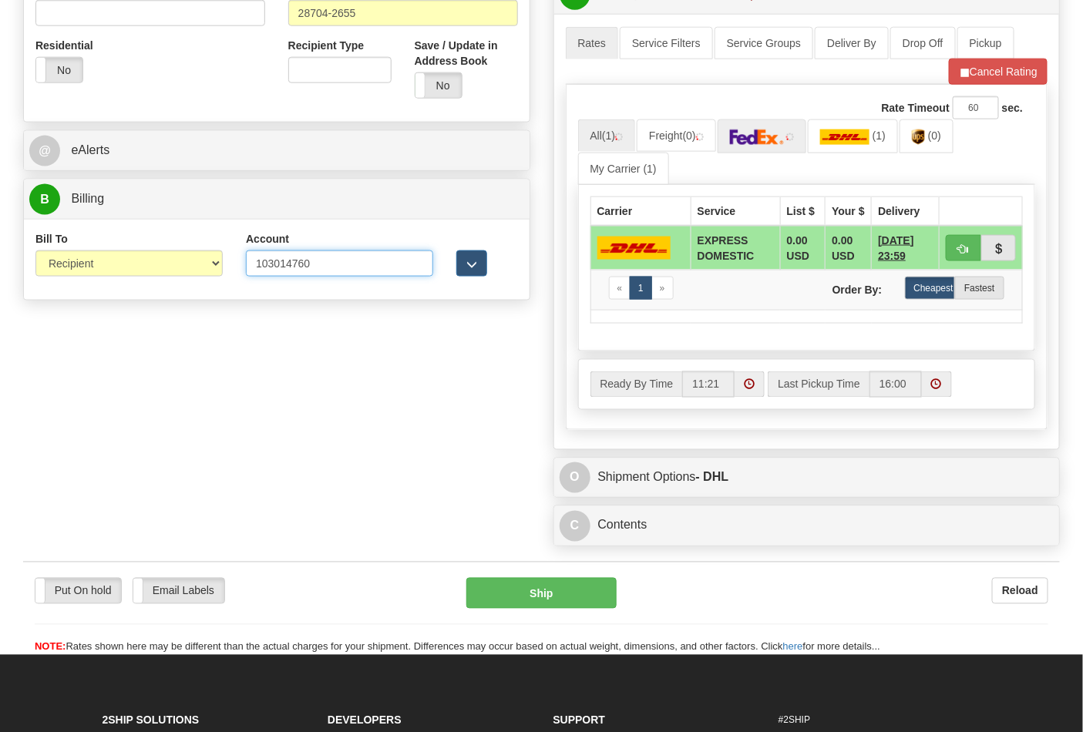
type input "103014760"
click at [781, 143] on img at bounding box center [757, 137] width 54 height 15
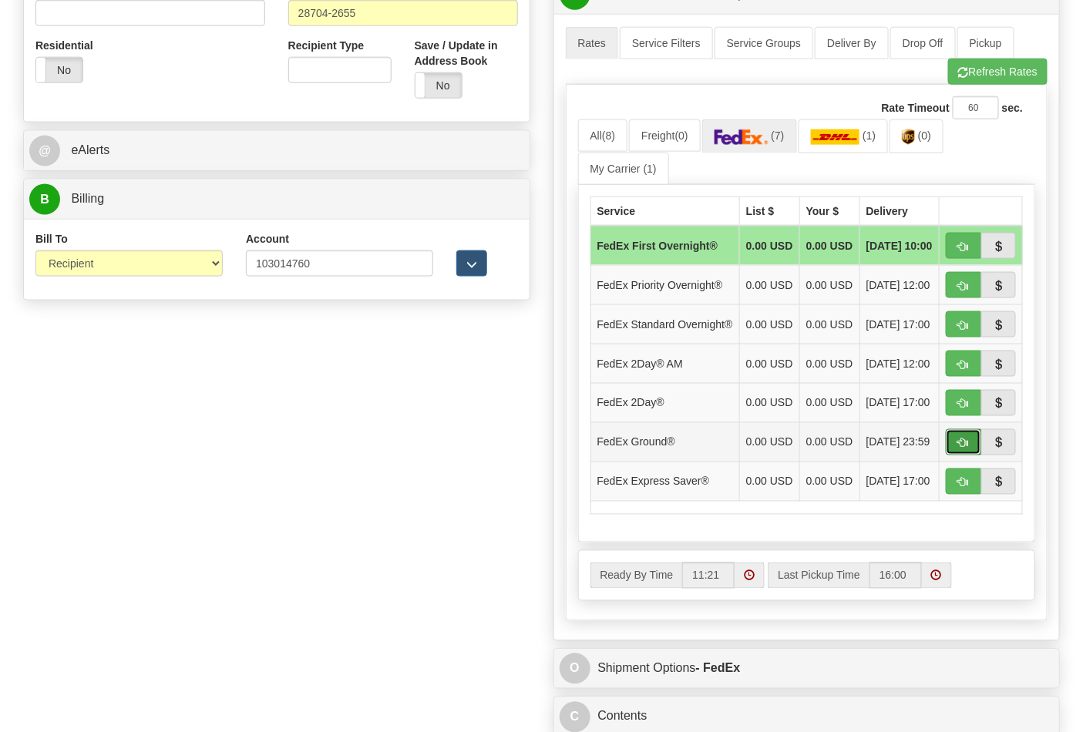
click at [958, 449] on span "button" at bounding box center [963, 444] width 11 height 10
type input "92"
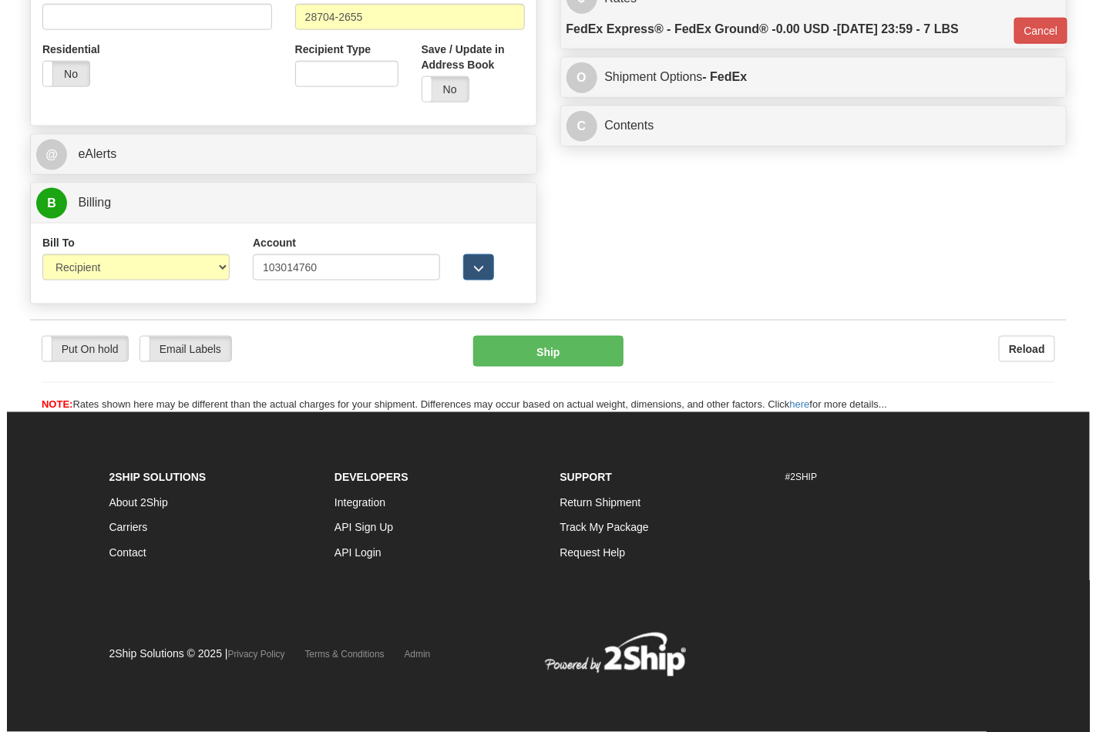
scroll to position [575, 0]
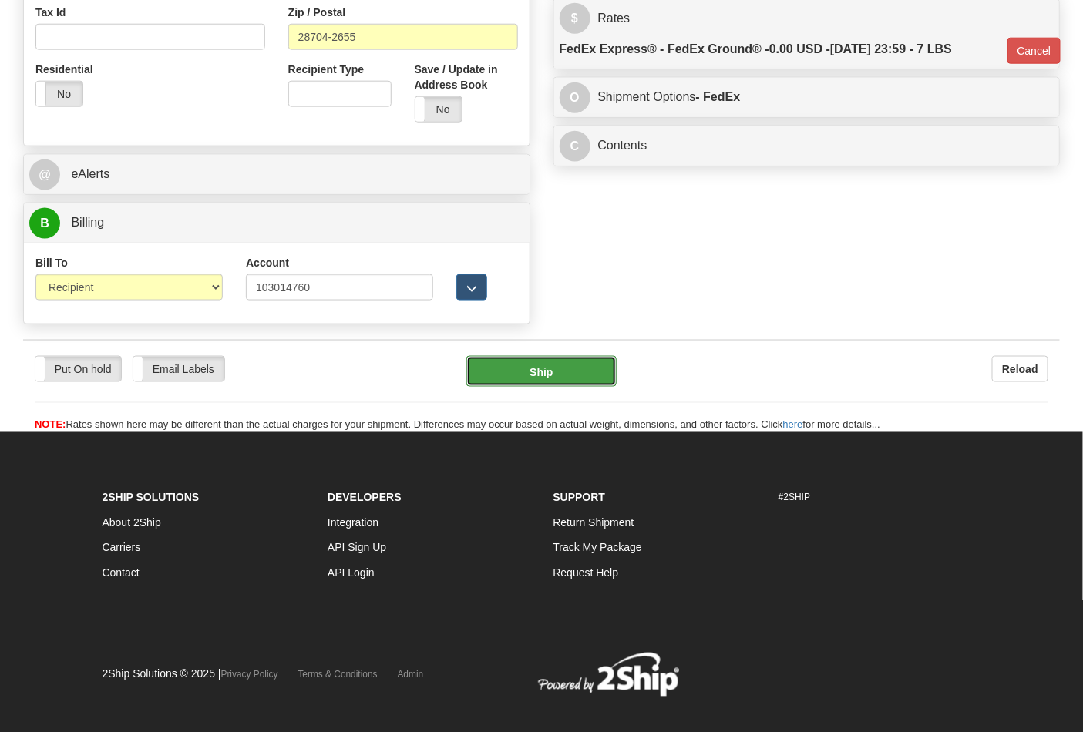
click at [565, 365] on button "Ship" at bounding box center [541, 371] width 150 height 31
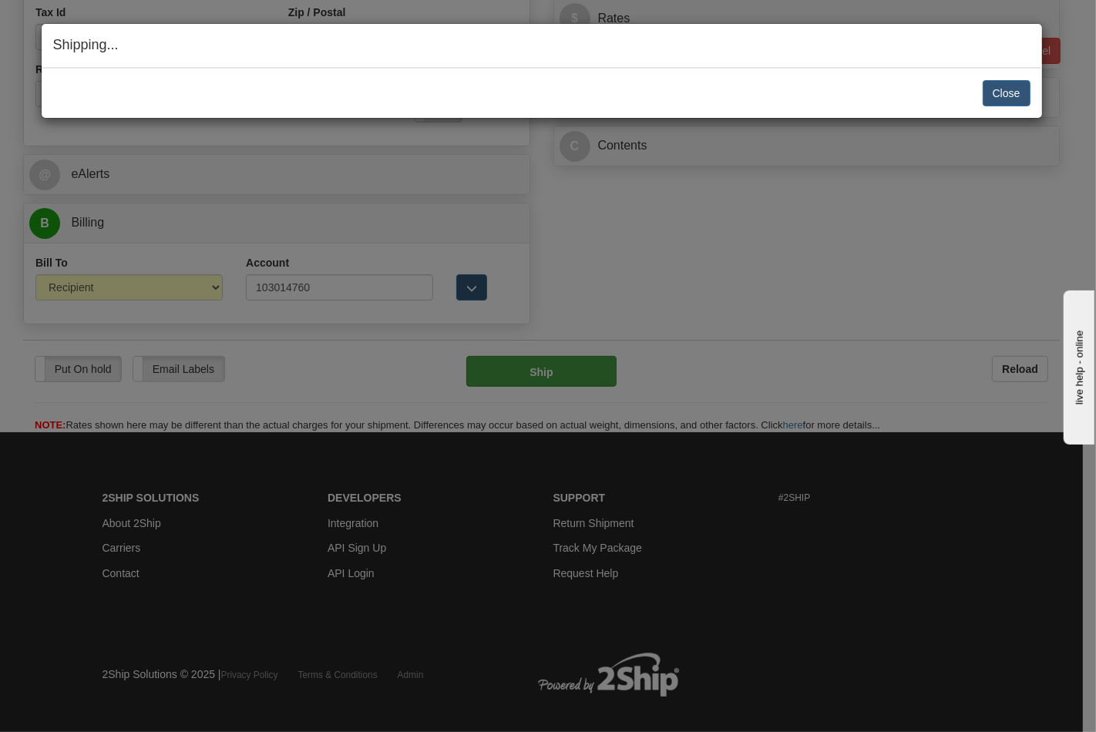
scroll to position [0, 0]
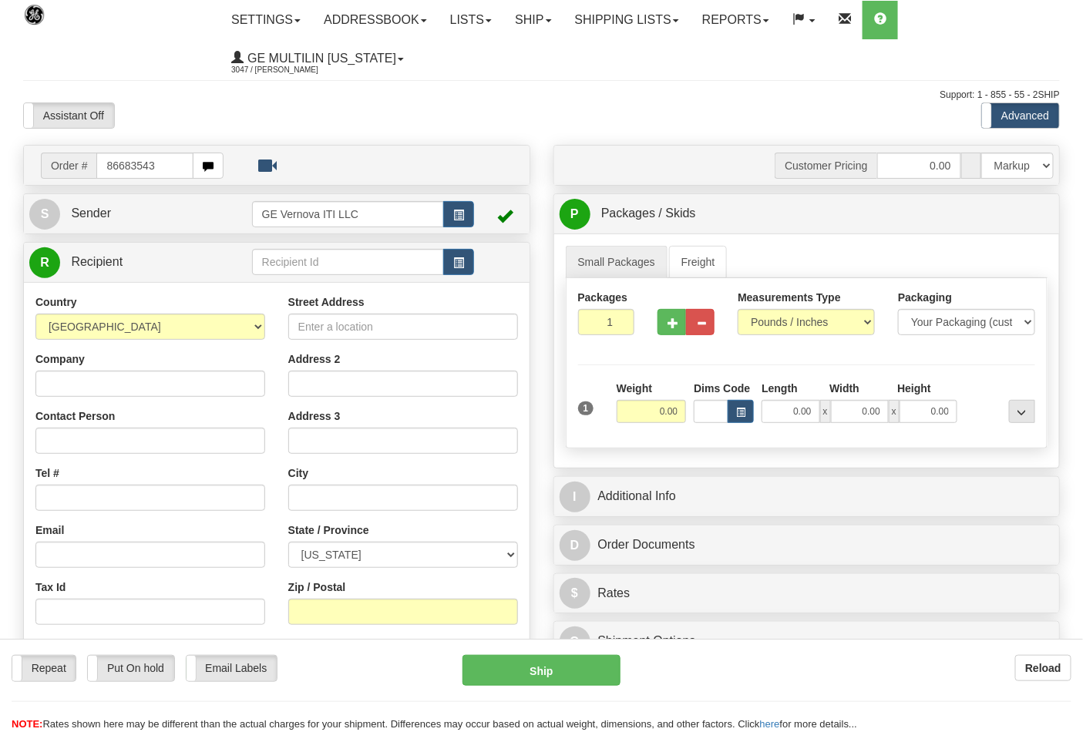
type input "86683543"
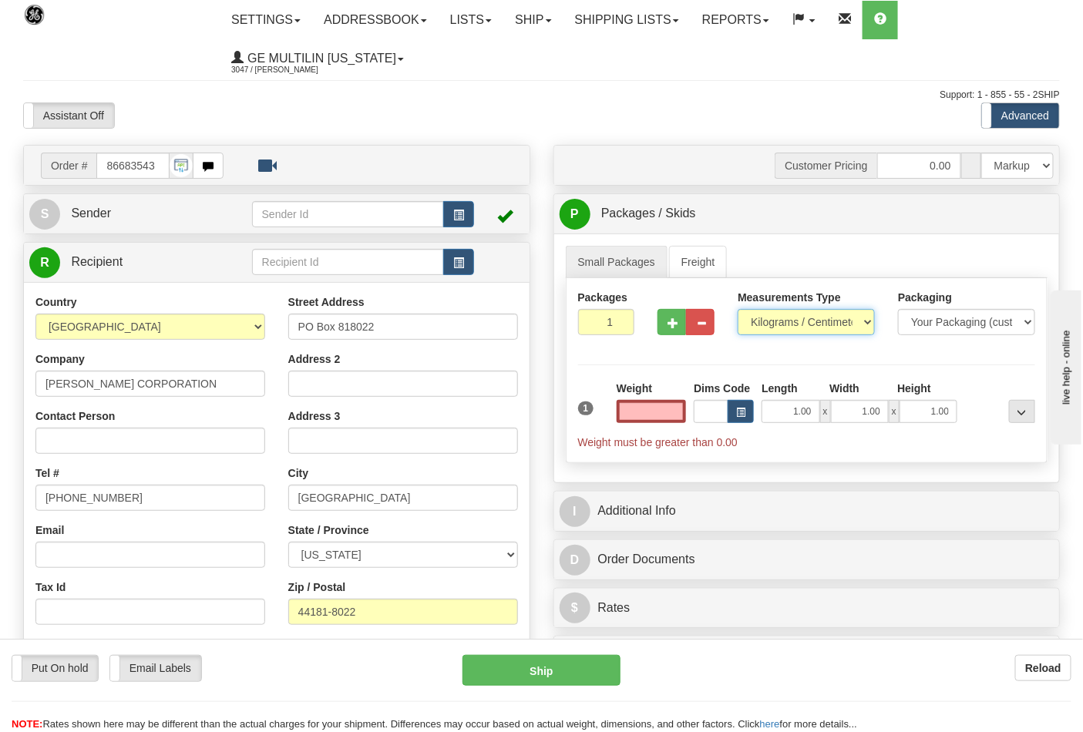
type input "0.00"
click at [764, 330] on select "Pounds / Inches Kilograms / Centimeters" at bounding box center [806, 322] width 137 height 26
select select "0"
click at [738, 310] on select "Pounds / Inches Kilograms / Centimeters" at bounding box center [806, 322] width 137 height 26
click at [759, 351] on div "Packages 1 1 Measurements Type" at bounding box center [807, 370] width 483 height 185
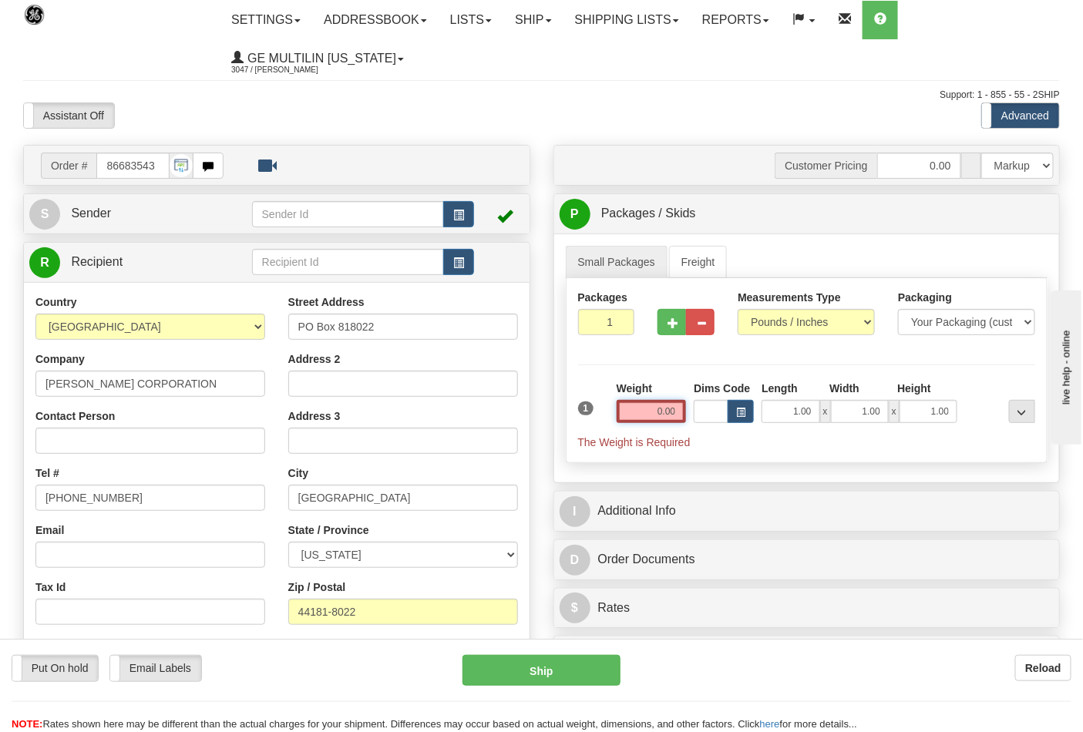
click at [681, 412] on input "0.00" at bounding box center [652, 411] width 70 height 23
click button "Delete" at bounding box center [0, 0] width 0 height 0
type input "8.00"
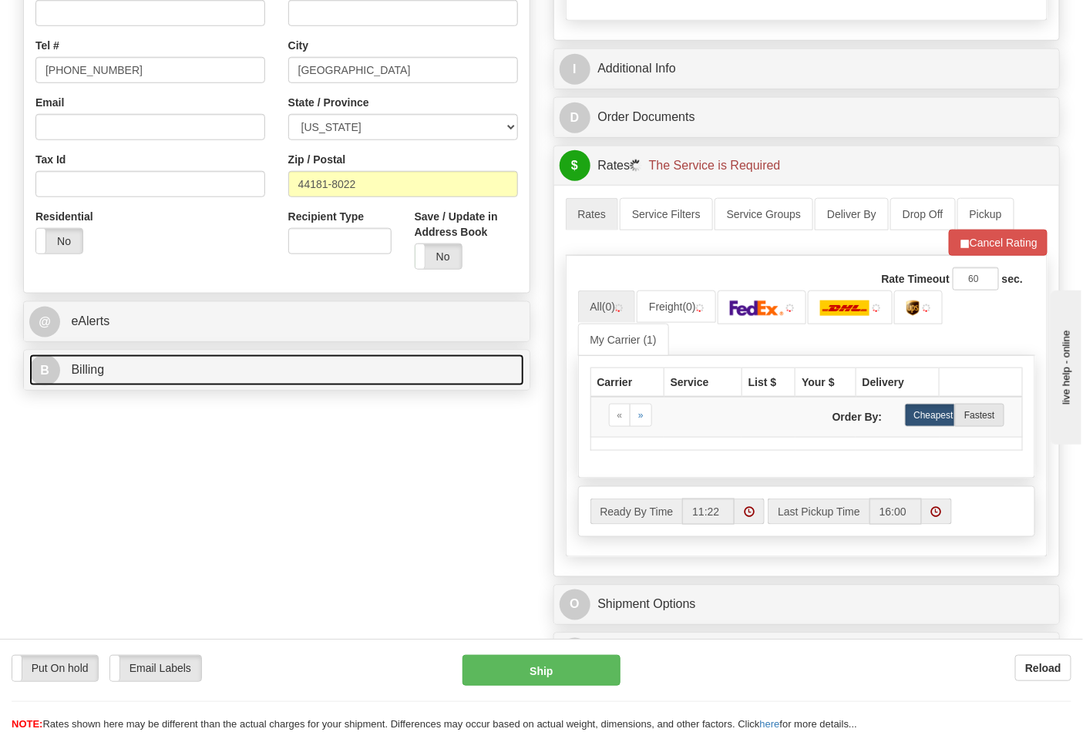
click at [166, 367] on link "B Billing" at bounding box center [276, 371] width 495 height 32
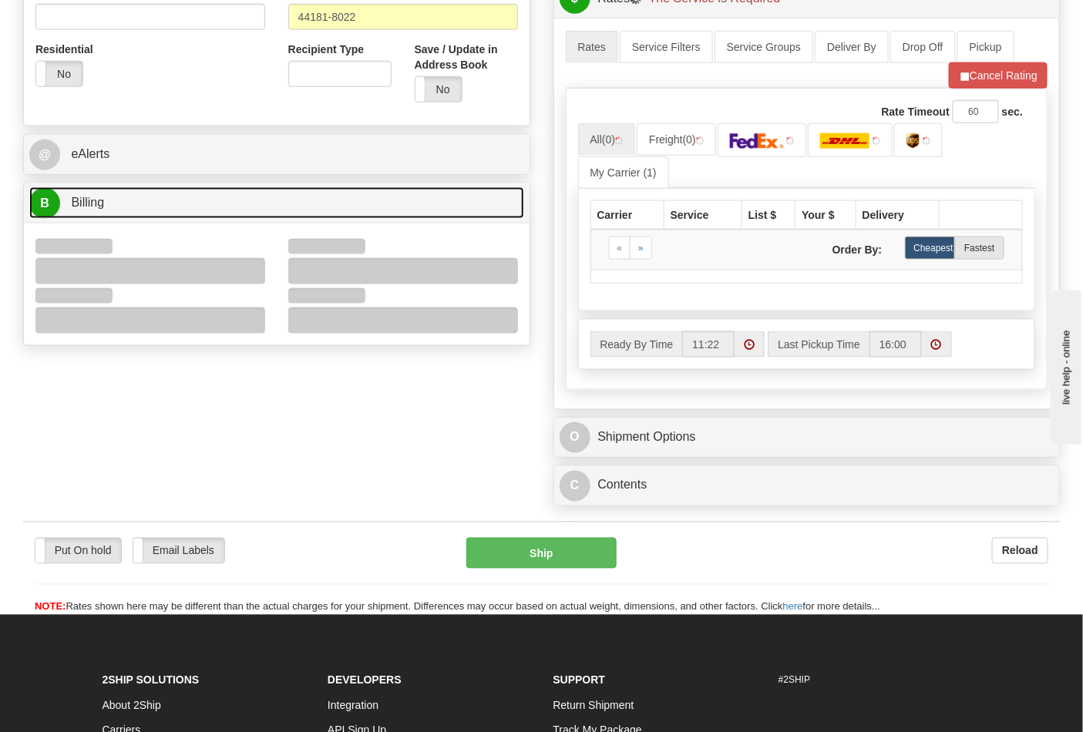
scroll to position [599, 0]
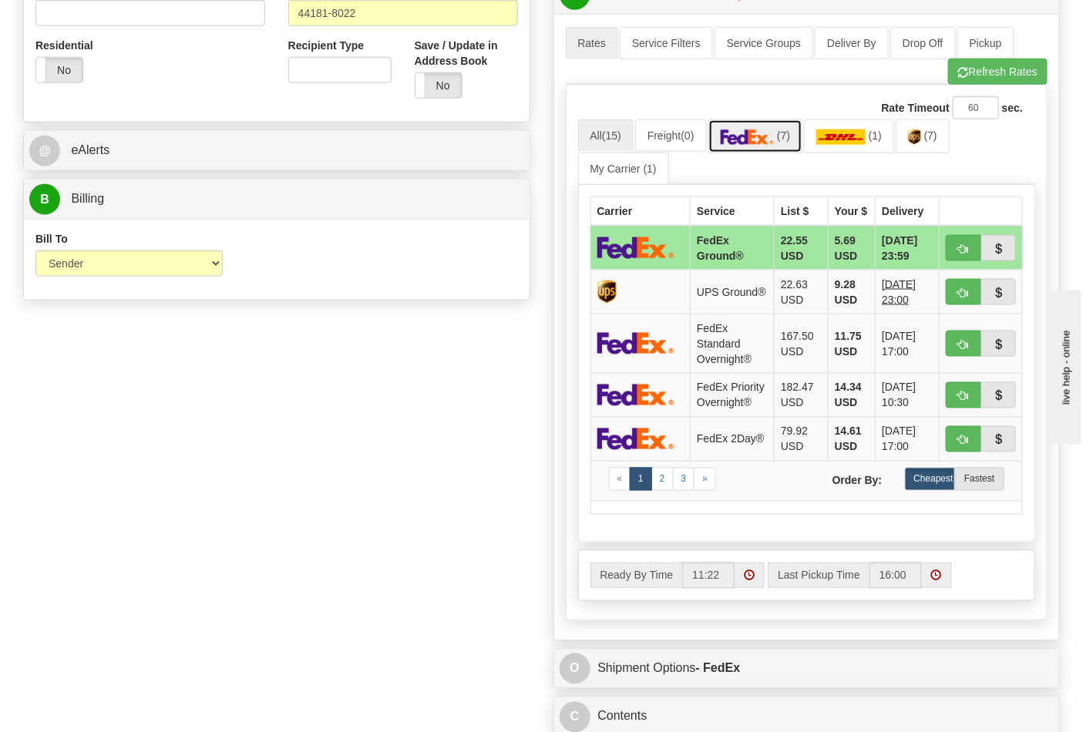
click at [774, 150] on link "(7)" at bounding box center [755, 135] width 95 height 33
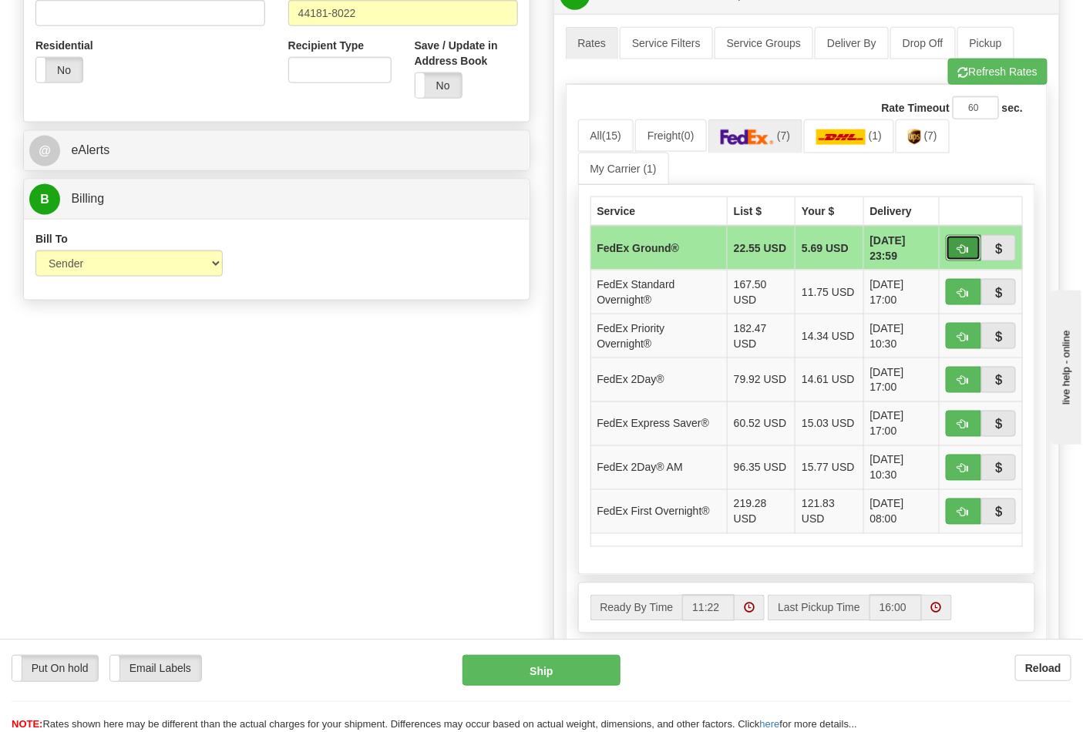
click at [967, 249] on span "button" at bounding box center [963, 249] width 11 height 10
type input "92"
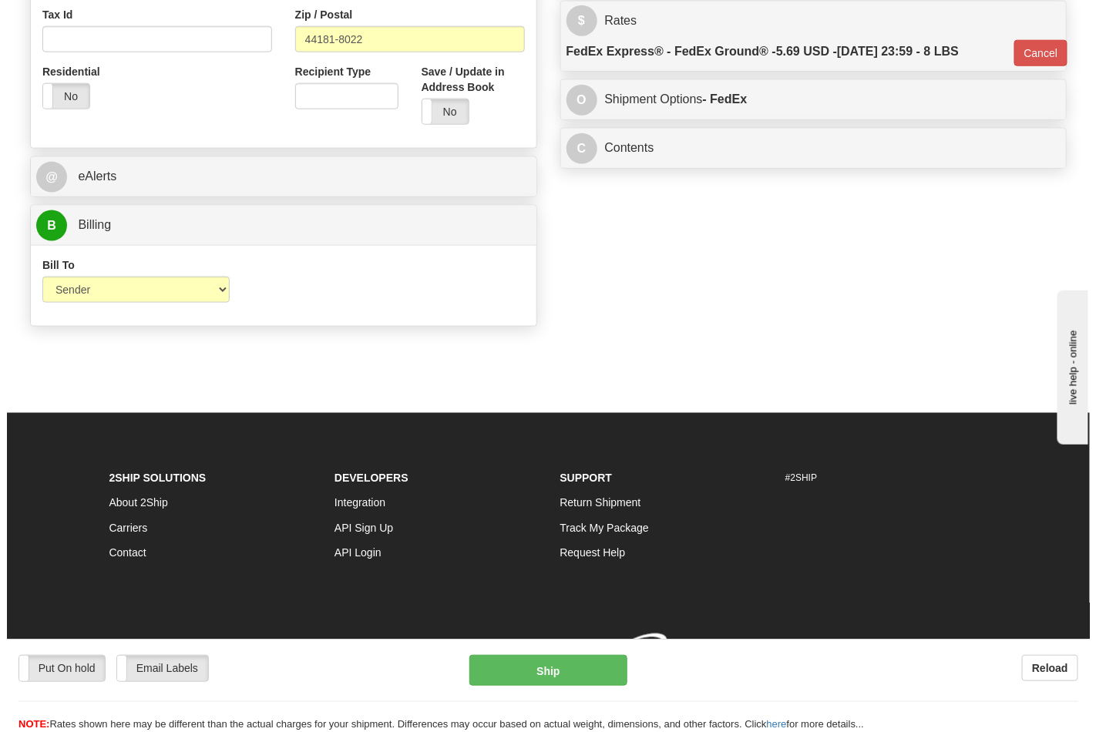
scroll to position [575, 0]
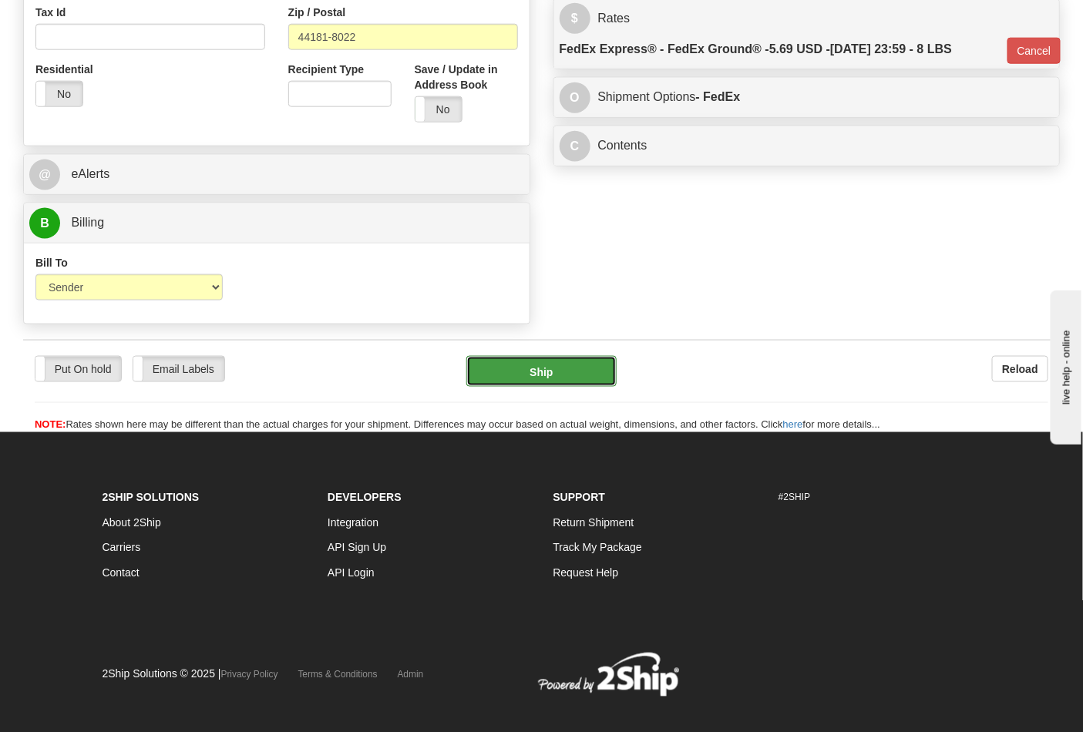
click at [538, 372] on button "Ship" at bounding box center [541, 371] width 150 height 31
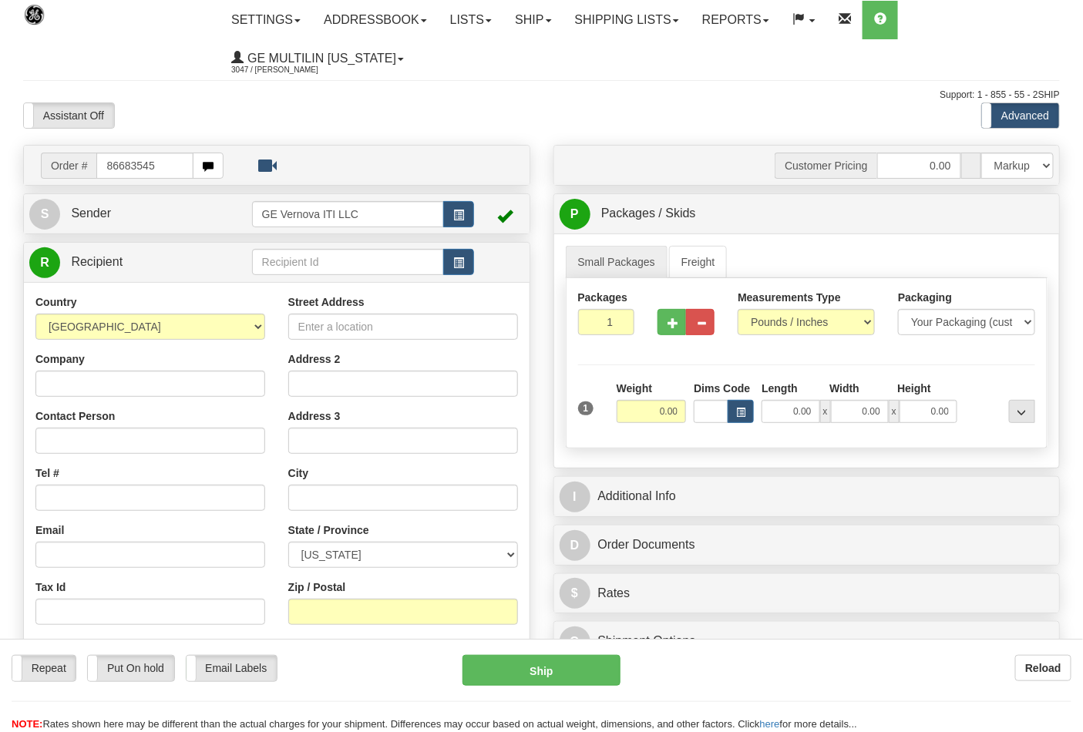
type input "86683545"
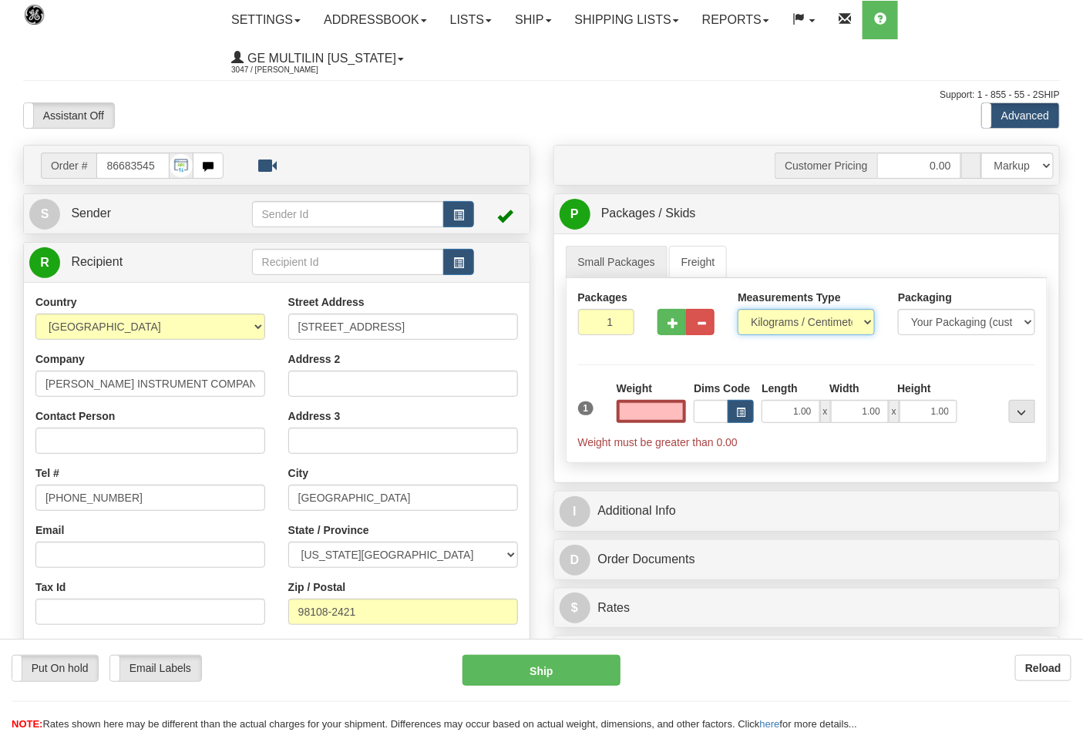
type input "0.00"
click at [787, 332] on select "Pounds / Inches Kilograms / Centimeters" at bounding box center [806, 322] width 137 height 26
select select "0"
click at [738, 310] on select "Pounds / Inches Kilograms / Centimeters" at bounding box center [806, 322] width 137 height 26
click at [664, 322] on button "button" at bounding box center [672, 322] width 29 height 26
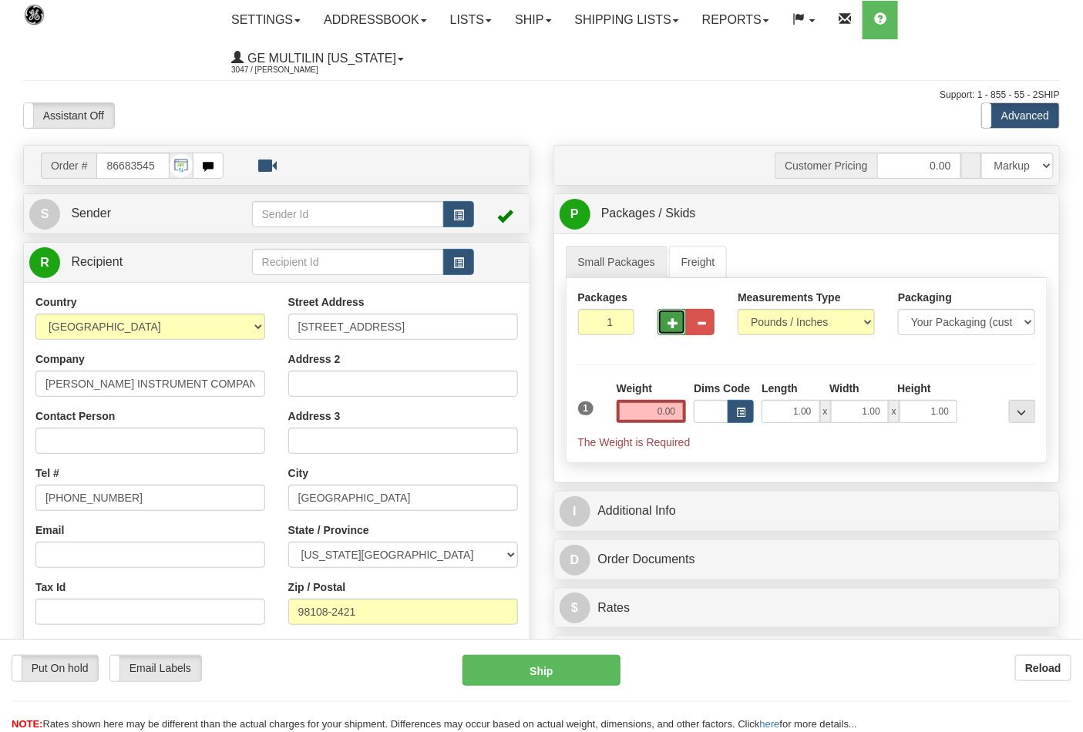
type input "2"
click at [677, 414] on input "0.00" at bounding box center [652, 411] width 70 height 23
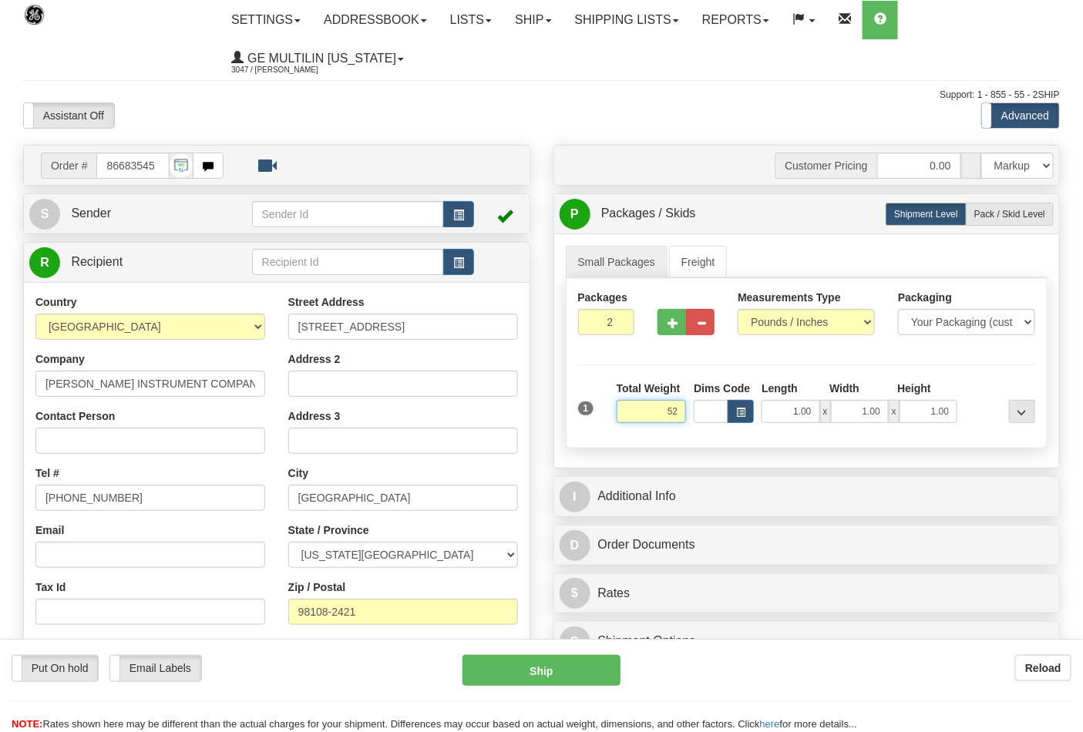
click button "Delete" at bounding box center [0, 0] width 0 height 0
type input "52.00"
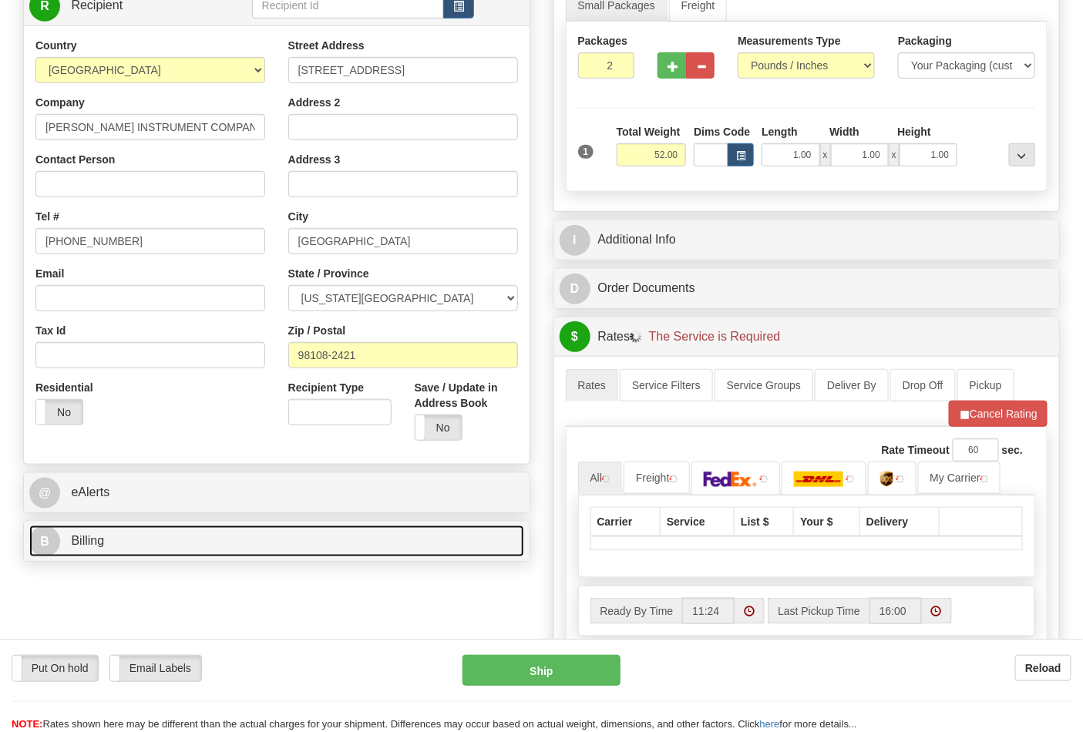
click at [183, 549] on link "B Billing" at bounding box center [276, 542] width 495 height 32
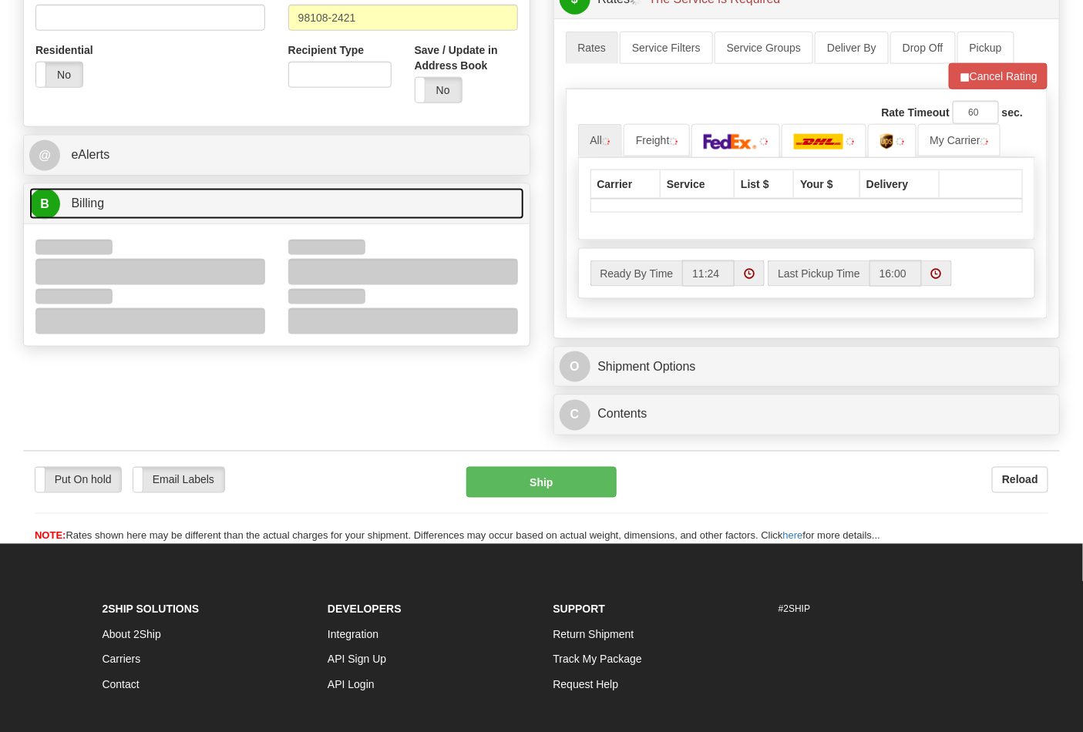
scroll to position [599, 0]
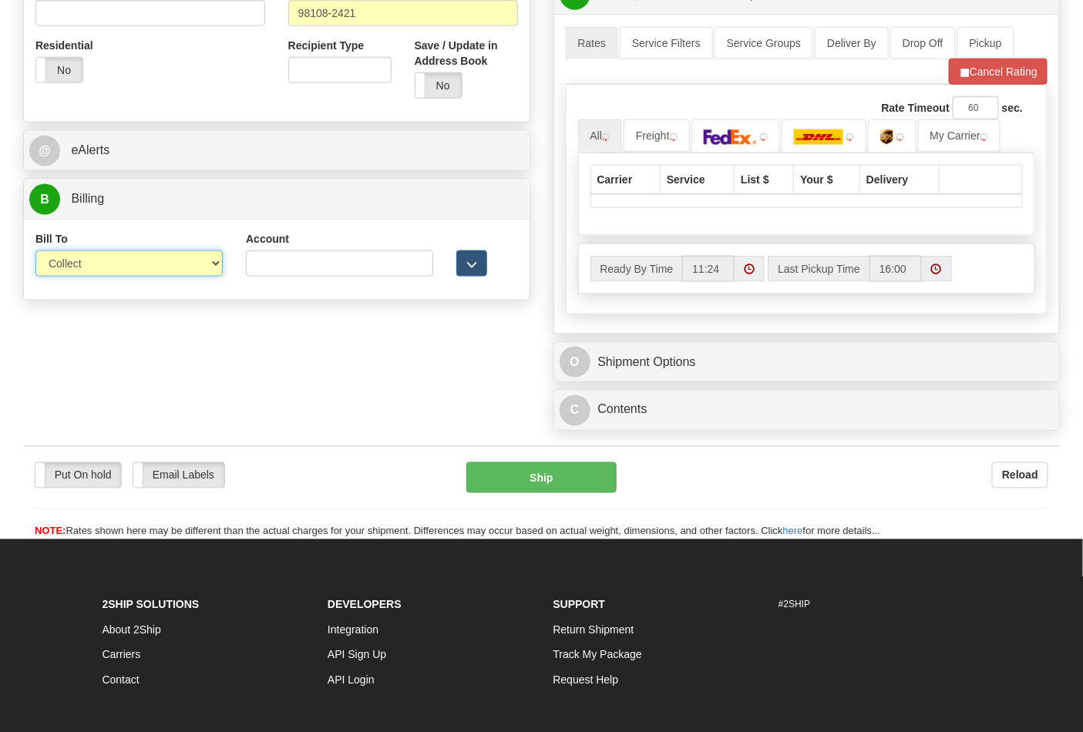
click at [96, 270] on select "Sender Recipient Third Party Collect" at bounding box center [128, 264] width 187 height 26
select select "2"
click at [35, 252] on select "Sender Recipient Third Party Collect" at bounding box center [128, 264] width 187 height 26
click at [301, 267] on input "Account" at bounding box center [339, 264] width 187 height 26
type input "941125"
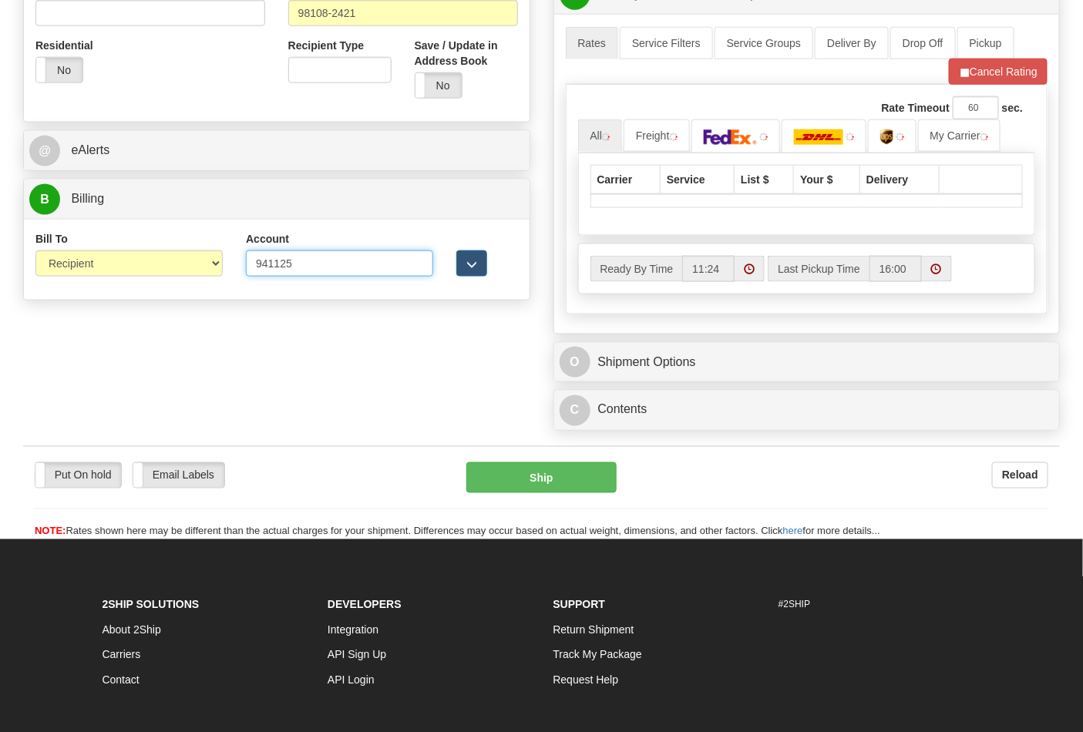
click button "Delete" at bounding box center [0, 0] width 0 height 0
click at [980, 78] on button "Cancel Rating" at bounding box center [998, 72] width 99 height 26
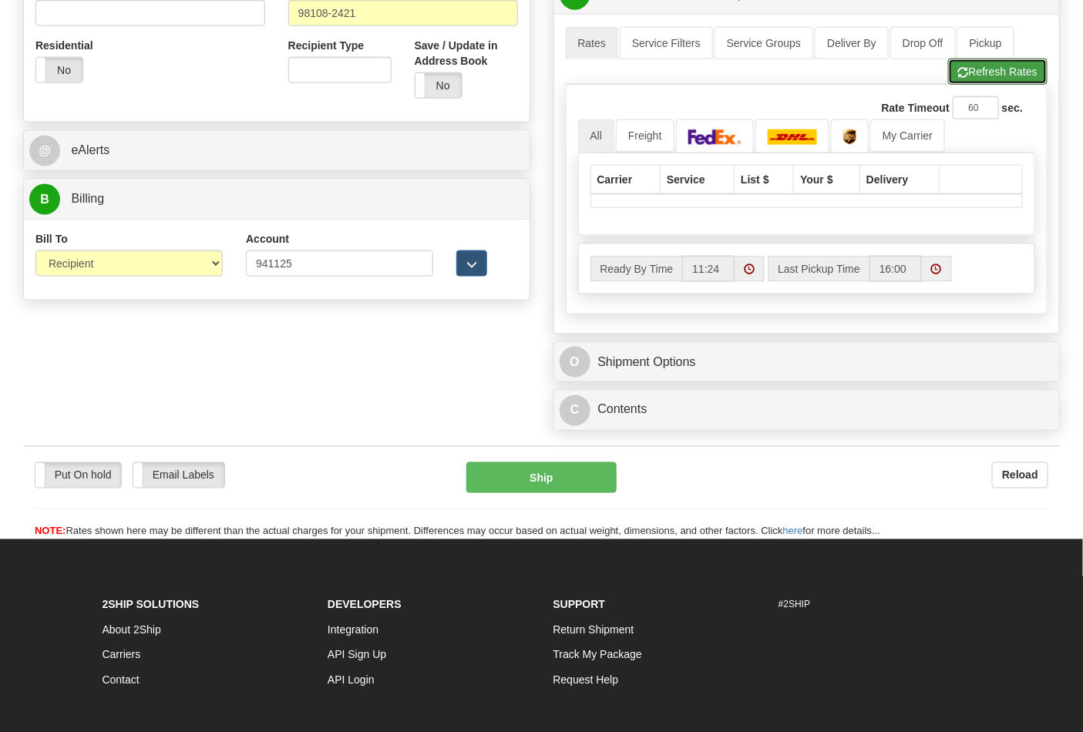
click at [980, 78] on button "Refresh Rates" at bounding box center [997, 72] width 99 height 26
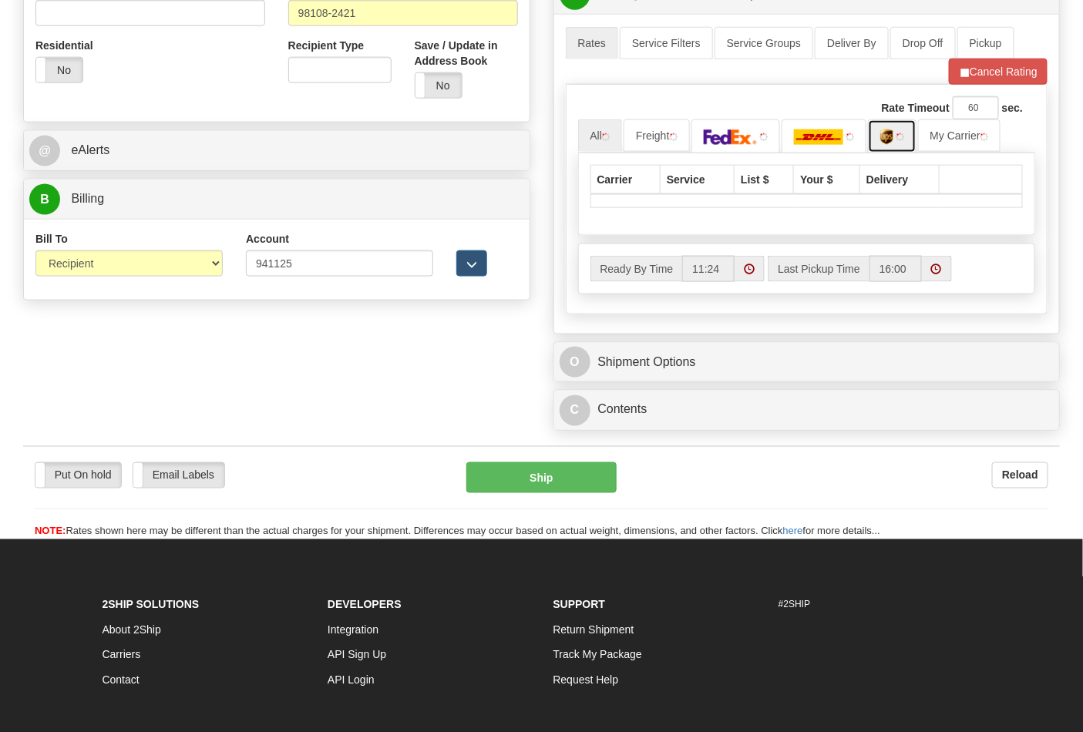
click at [894, 144] on img at bounding box center [886, 137] width 13 height 15
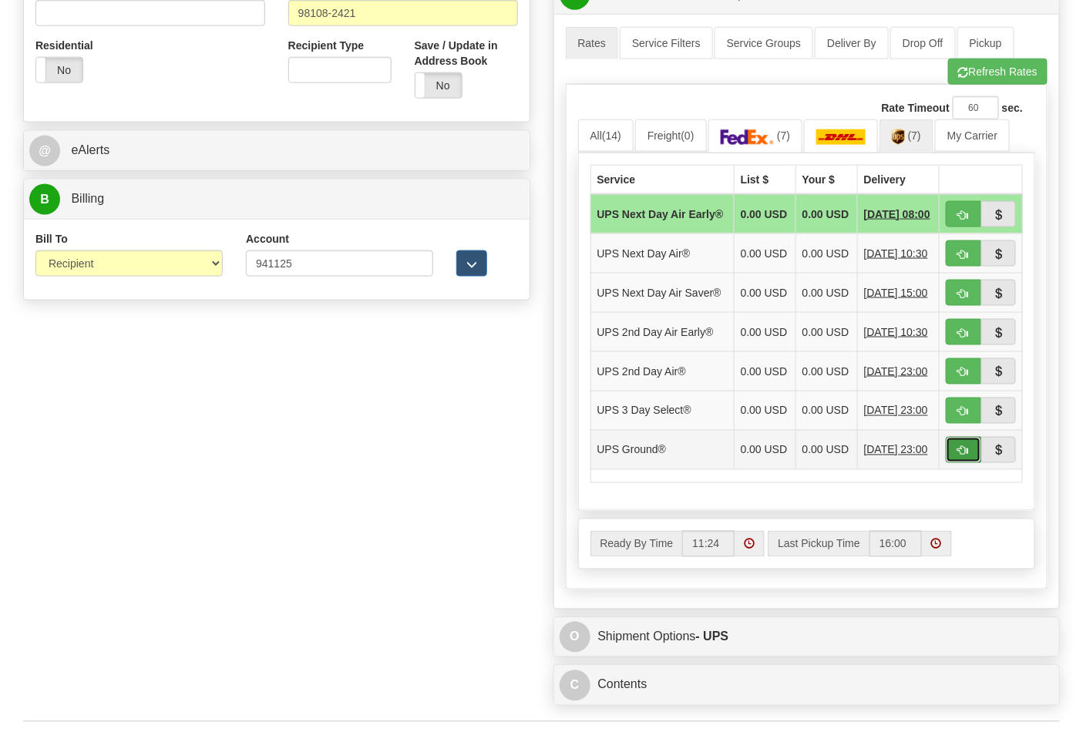
click at [970, 463] on button "button" at bounding box center [963, 450] width 35 height 26
type input "03"
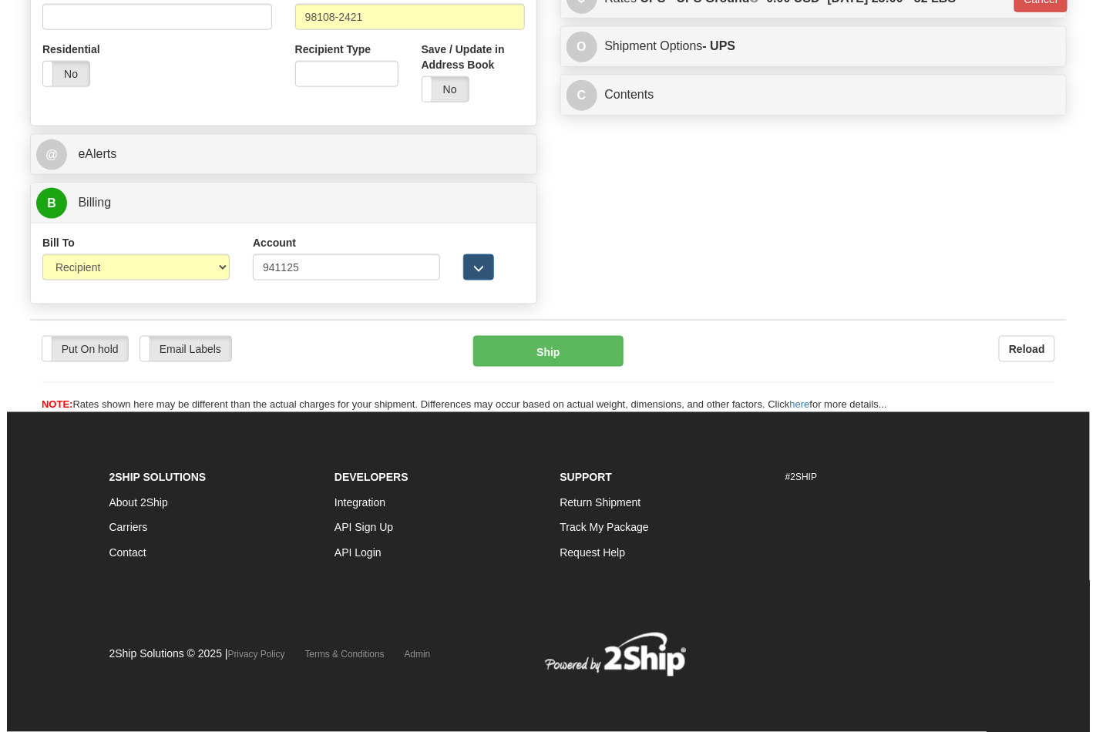
scroll to position [575, 0]
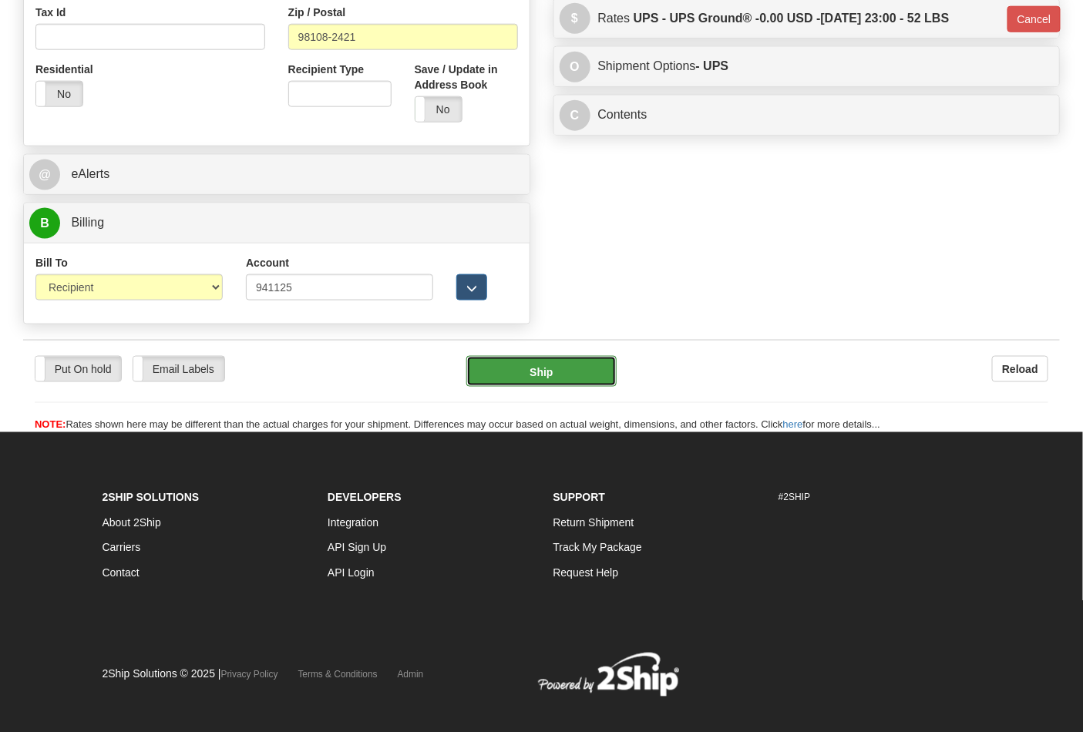
click at [544, 359] on button "Ship" at bounding box center [541, 371] width 150 height 31
